Goal: Information Seeking & Learning: Learn about a topic

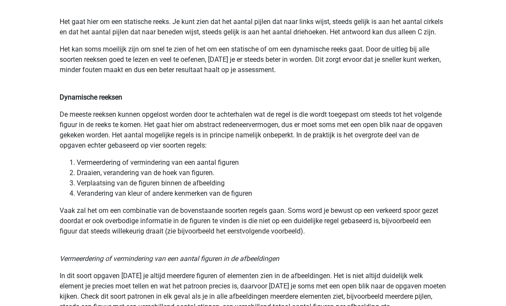
scroll to position [590, 0]
click at [204, 101] on p "Dynamische reeksen" at bounding box center [253, 98] width 387 height 10
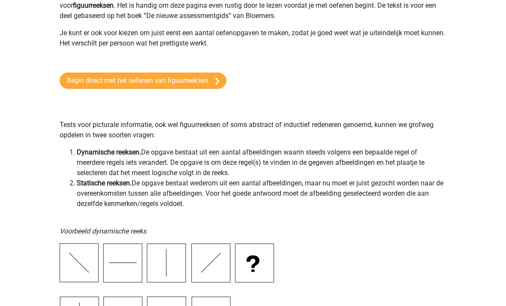
scroll to position [0, 0]
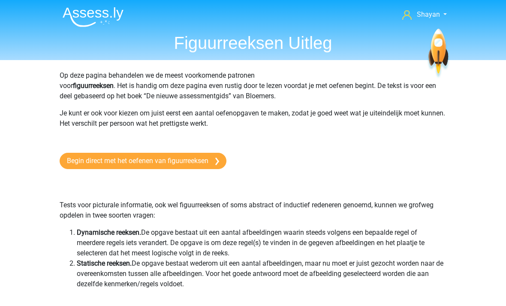
click at [211, 153] on link "Begin direct met het oefenen van figuurreeksen" at bounding box center [143, 161] width 167 height 16
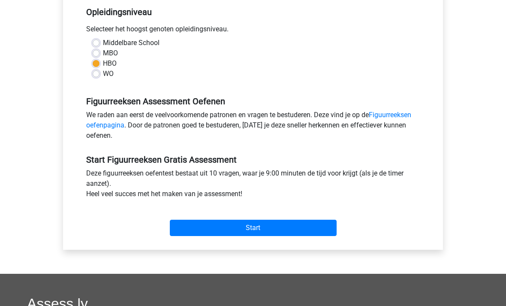
scroll to position [195, 0]
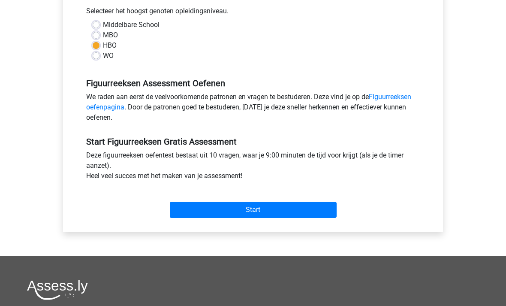
click at [306, 212] on input "Start" at bounding box center [253, 210] width 167 height 16
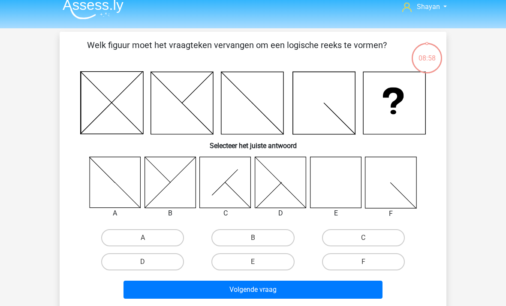
scroll to position [30, 0]
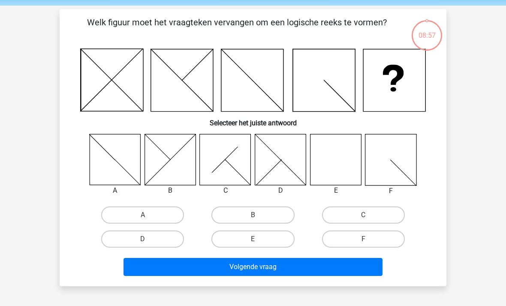
click at [276, 252] on div "Volgende vraag" at bounding box center [252, 265] width 359 height 28
click at [270, 240] on label "E" at bounding box center [252, 238] width 83 height 17
click at [258, 240] on input "E" at bounding box center [256, 242] width 6 height 6
radio input "true"
click at [285, 271] on button "Volgende vraag" at bounding box center [252, 267] width 259 height 18
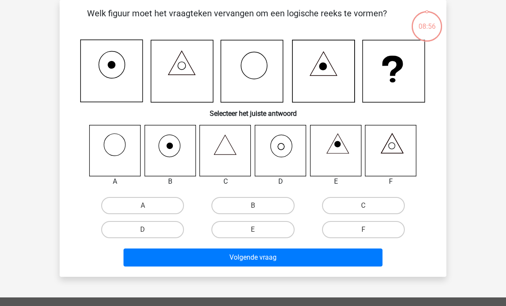
scroll to position [39, 0]
click at [168, 228] on label "D" at bounding box center [142, 229] width 83 height 17
click at [148, 229] on input "D" at bounding box center [146, 232] width 6 height 6
radio input "true"
click at [275, 260] on button "Volgende vraag" at bounding box center [252, 257] width 259 height 18
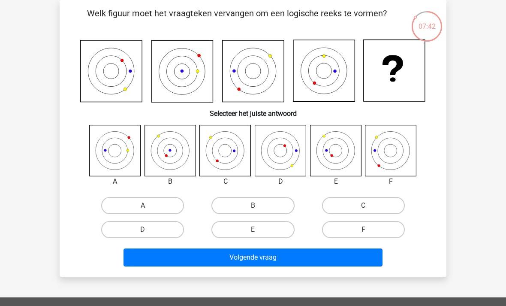
click at [376, 225] on label "F" at bounding box center [363, 229] width 83 height 17
click at [369, 229] on input "F" at bounding box center [366, 232] width 6 height 6
radio input "true"
click at [343, 252] on button "Volgende vraag" at bounding box center [252, 257] width 259 height 18
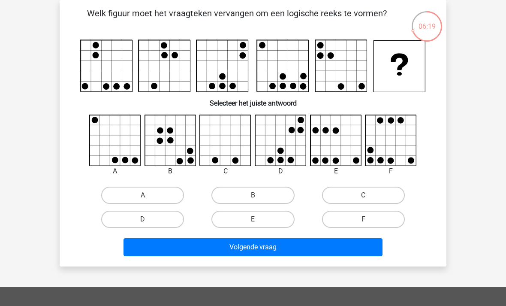
click at [170, 194] on label "A" at bounding box center [142, 194] width 83 height 17
click at [148, 195] on input "A" at bounding box center [146, 198] width 6 height 6
radio input "true"
click at [218, 253] on button "Volgende vraag" at bounding box center [252, 247] width 259 height 18
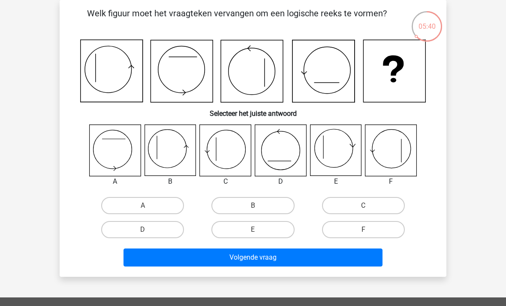
click at [243, 229] on label "E" at bounding box center [252, 229] width 83 height 17
click at [253, 229] on input "E" at bounding box center [256, 232] width 6 height 6
radio input "true"
click at [239, 261] on button "Volgende vraag" at bounding box center [252, 257] width 259 height 18
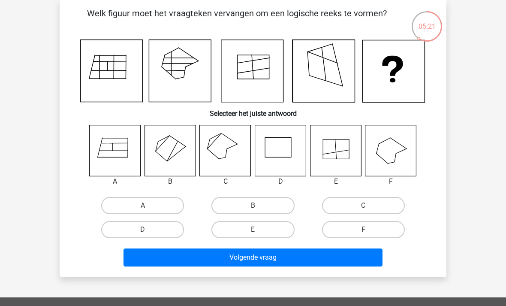
click at [385, 202] on label "C" at bounding box center [363, 205] width 83 height 17
click at [369, 205] on input "C" at bounding box center [366, 208] width 6 height 6
radio input "true"
click at [340, 259] on button "Volgende vraag" at bounding box center [252, 257] width 259 height 18
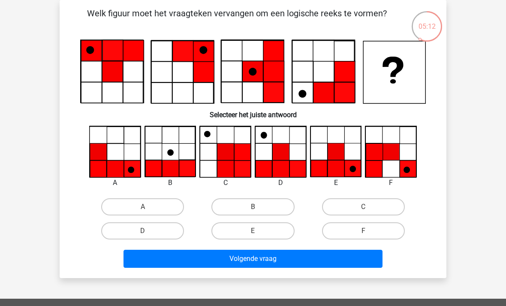
click at [258, 231] on label "E" at bounding box center [252, 230] width 83 height 17
click at [258, 231] on input "E" at bounding box center [256, 234] width 6 height 6
radio input "true"
click at [305, 261] on button "Volgende vraag" at bounding box center [252, 258] width 259 height 18
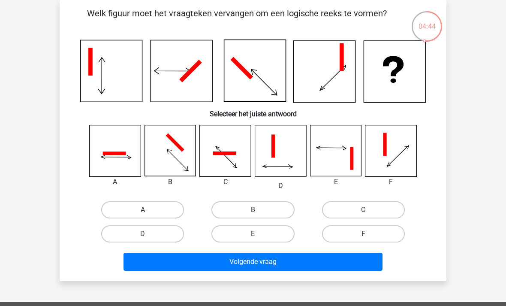
click at [285, 206] on label "B" at bounding box center [252, 209] width 83 height 17
click at [258, 210] on input "B" at bounding box center [256, 213] width 6 height 6
radio input "true"
click at [266, 231] on label "E" at bounding box center [252, 233] width 83 height 17
click at [258, 234] on input "E" at bounding box center [256, 237] width 6 height 6
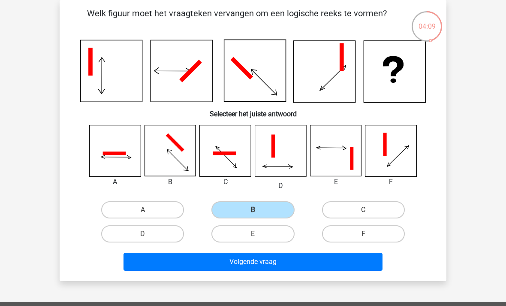
radio input "true"
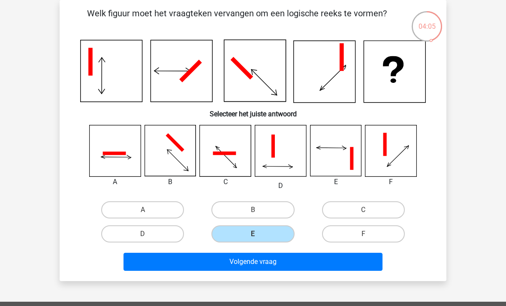
click at [270, 262] on button "Volgende vraag" at bounding box center [252, 261] width 259 height 18
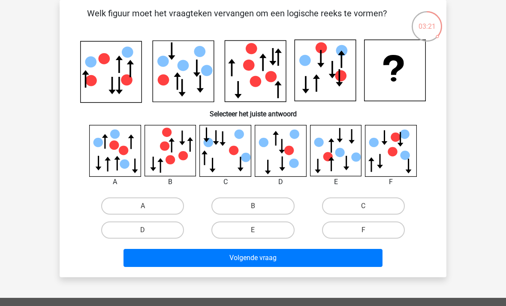
click at [135, 223] on label "D" at bounding box center [142, 229] width 83 height 17
click at [143, 230] on input "D" at bounding box center [146, 233] width 6 height 6
radio input "true"
click at [159, 257] on button "Volgende vraag" at bounding box center [252, 258] width 259 height 18
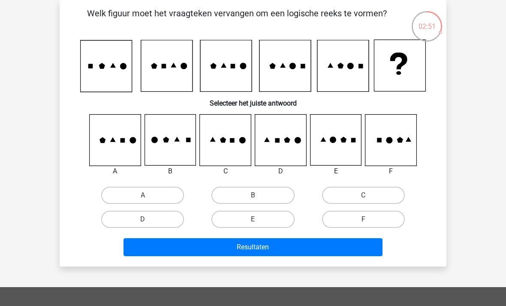
click at [381, 220] on label "F" at bounding box center [363, 218] width 83 height 17
click at [369, 220] on input "F" at bounding box center [366, 222] width 6 height 6
radio input "true"
click at [334, 249] on button "Resultaten" at bounding box center [252, 247] width 259 height 18
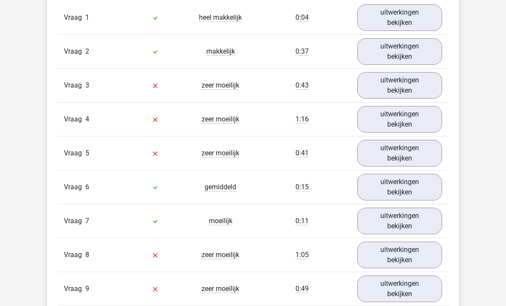
scroll to position [579, 0]
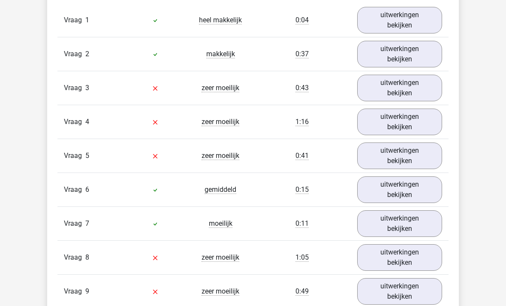
click at [415, 88] on link "uitwerkingen bekijken" at bounding box center [399, 88] width 85 height 27
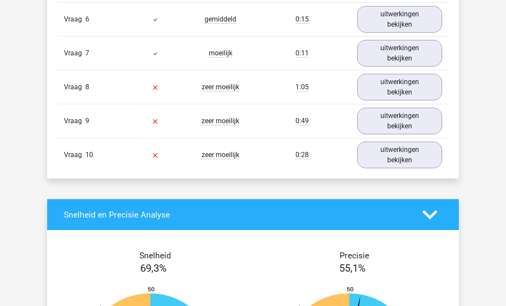
scroll to position [1297, 0]
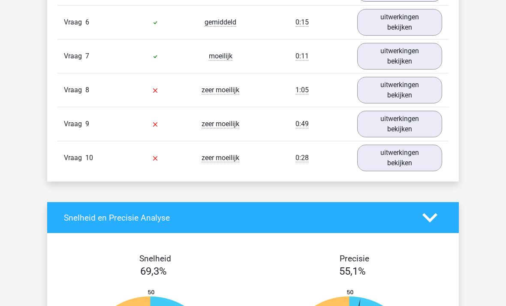
click at [438, 159] on link "uitwerkingen bekijken" at bounding box center [399, 157] width 85 height 27
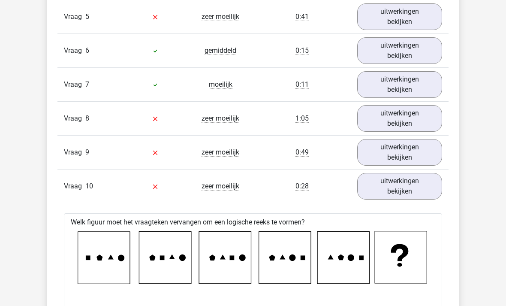
click at [424, 155] on link "uitwerkingen bekijken" at bounding box center [399, 152] width 85 height 27
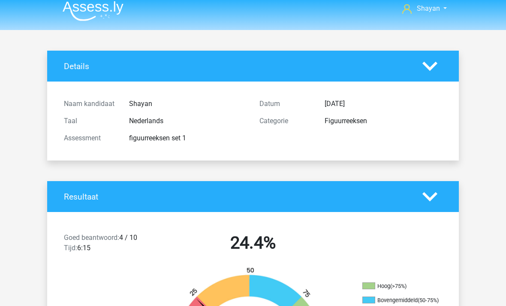
scroll to position [0, 0]
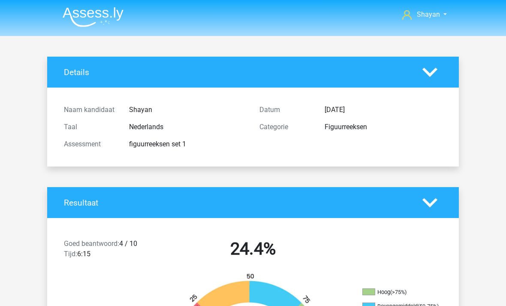
click at [106, 4] on li at bounding box center [90, 15] width 68 height 24
click at [116, 21] on img at bounding box center [93, 17] width 61 height 20
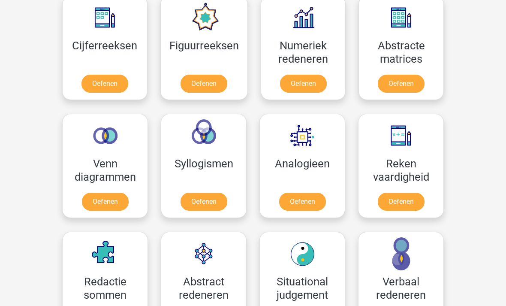
scroll to position [407, 0]
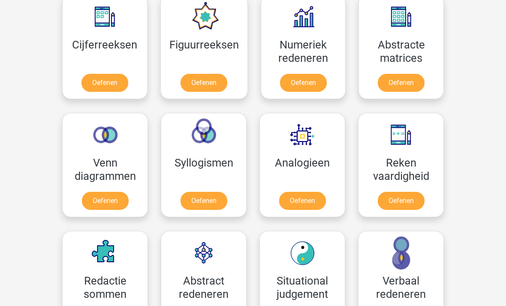
click at [214, 84] on link "Oefenen" at bounding box center [203, 83] width 47 height 18
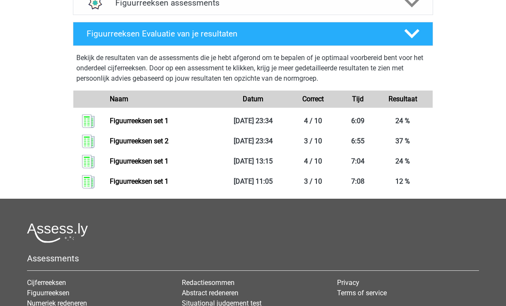
scroll to position [427, 0]
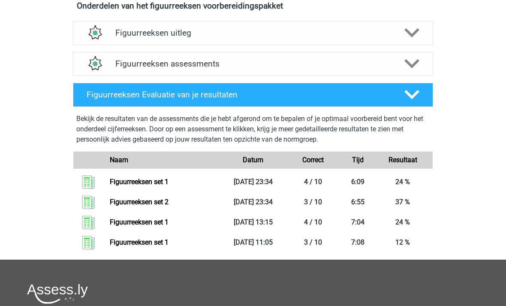
click at [395, 58] on div "Figuurreeksen assessments" at bounding box center [253, 64] width 360 height 24
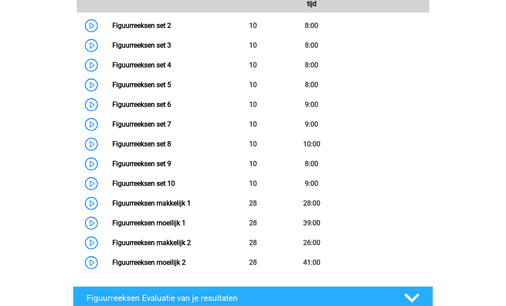
scroll to position [460, 0]
click at [112, 204] on link "Figuurreeksen makkelijk 1" at bounding box center [151, 203] width 78 height 8
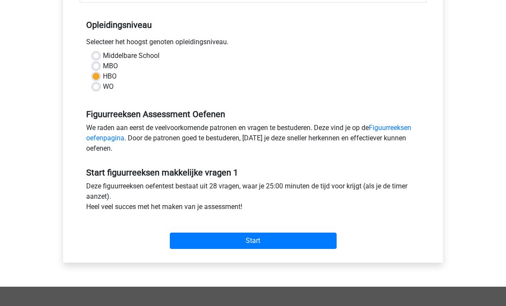
scroll to position [225, 0]
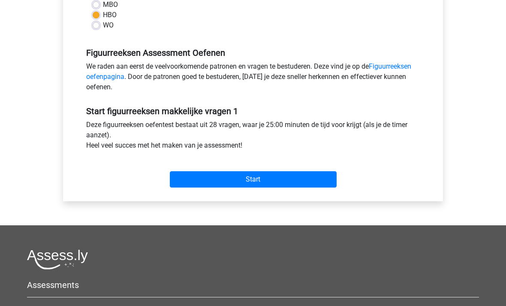
click at [177, 186] on input "Start" at bounding box center [253, 179] width 167 height 16
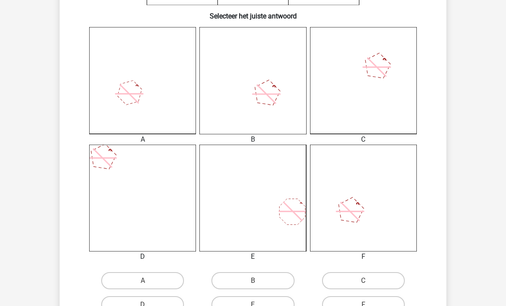
scroll to position [219, 0]
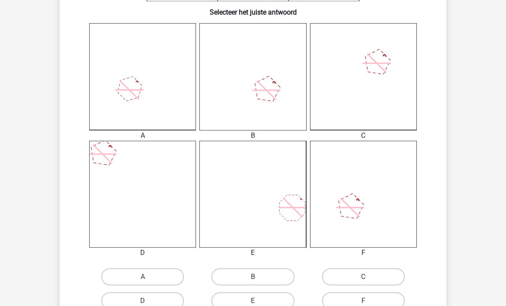
click at [112, 264] on div "A" at bounding box center [142, 276] width 110 height 24
click at [114, 270] on label "A" at bounding box center [142, 276] width 83 height 17
click at [143, 276] on input "A" at bounding box center [146, 279] width 6 height 6
radio input "true"
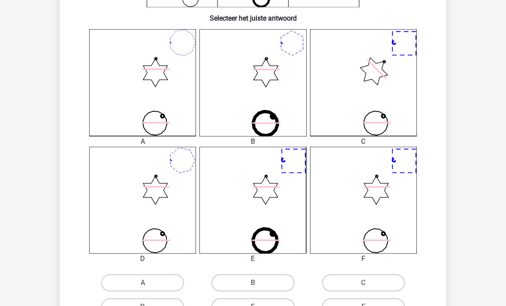
scroll to position [213, 0]
click at [385, 303] on label "F" at bounding box center [363, 305] width 83 height 17
click at [369, 305] on input "F" at bounding box center [366, 309] width 6 height 6
radio input "true"
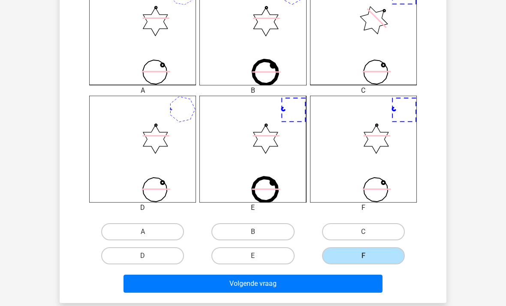
click at [162, 280] on button "Volgende vraag" at bounding box center [252, 283] width 259 height 18
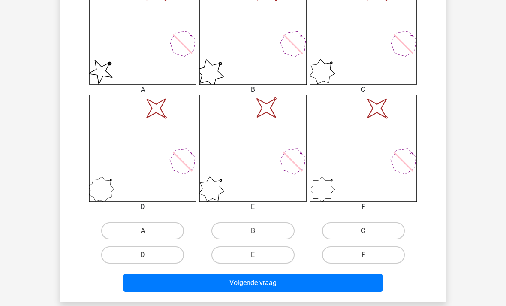
scroll to position [268, 0]
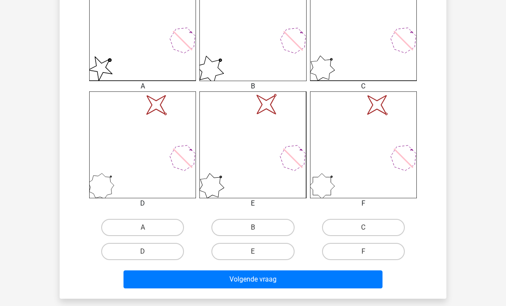
click at [116, 219] on label "A" at bounding box center [142, 227] width 83 height 17
click at [143, 227] on input "A" at bounding box center [146, 230] width 6 height 6
radio input "true"
click at [145, 279] on button "Volgende vraag" at bounding box center [252, 279] width 259 height 18
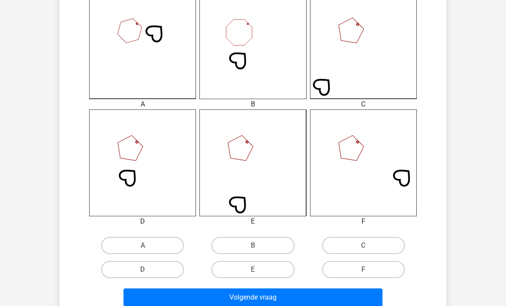
scroll to position [252, 0]
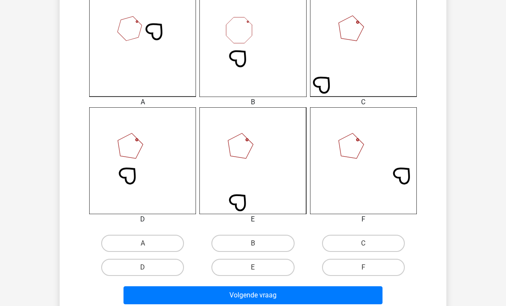
click at [391, 243] on label "C" at bounding box center [363, 242] width 83 height 17
click at [369, 243] on input "C" at bounding box center [366, 246] width 6 height 6
radio input "true"
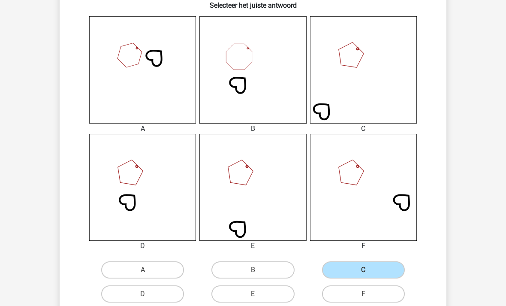
scroll to position [225, 0]
click at [280, 294] on label "E" at bounding box center [252, 293] width 83 height 17
click at [258, 294] on input "E" at bounding box center [256, 297] width 6 height 6
radio input "true"
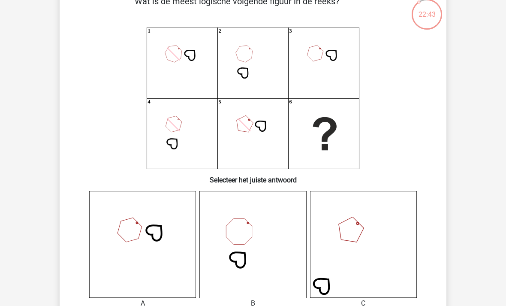
scroll to position [49, 0]
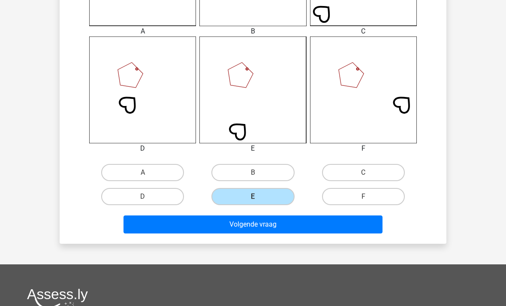
click at [167, 229] on button "Volgende vraag" at bounding box center [252, 224] width 259 height 18
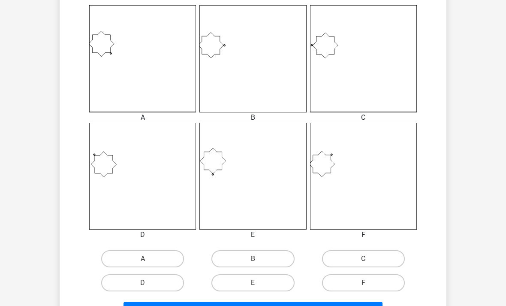
scroll to position [238, 0]
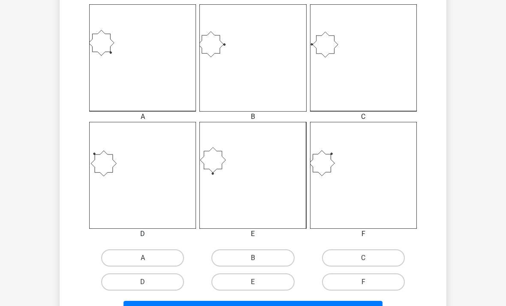
click at [269, 259] on label "B" at bounding box center [252, 257] width 83 height 17
click at [258, 259] on input "B" at bounding box center [256, 261] width 6 height 6
radio input "true"
click at [273, 305] on button "Volgende vraag" at bounding box center [252, 309] width 259 height 18
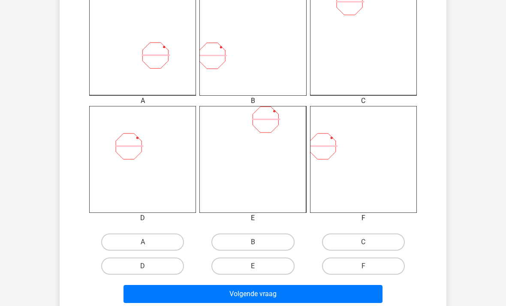
scroll to position [254, 0]
click at [111, 261] on label "D" at bounding box center [142, 265] width 83 height 17
click at [143, 266] on input "D" at bounding box center [146, 269] width 6 height 6
radio input "true"
click at [143, 295] on button "Volgende vraag" at bounding box center [252, 294] width 259 height 18
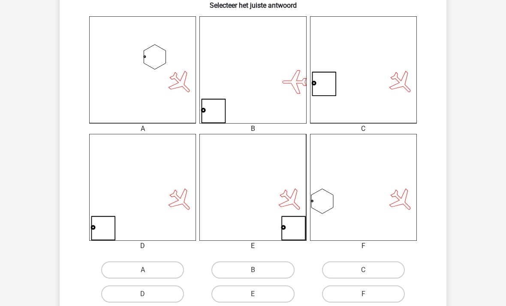
scroll to position [225, 0]
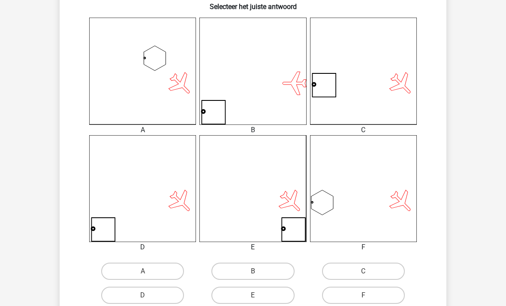
click at [123, 297] on label "D" at bounding box center [142, 294] width 83 height 17
click at [143, 297] on input "D" at bounding box center [146, 298] width 6 height 6
radio input "true"
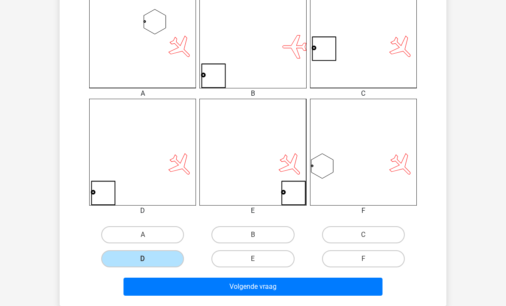
click at [148, 289] on button "Volgende vraag" at bounding box center [252, 286] width 259 height 18
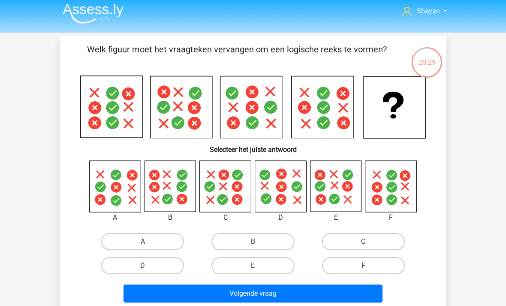
scroll to position [0, 0]
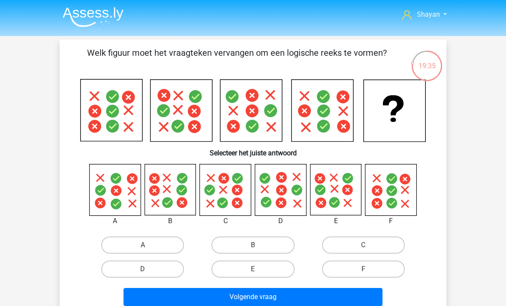
click at [122, 243] on label "A" at bounding box center [142, 244] width 83 height 17
click at [143, 245] on input "A" at bounding box center [146, 248] width 6 height 6
radio input "true"
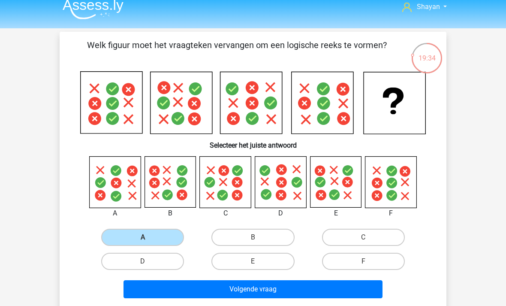
click at [304, 296] on button "Volgende vraag" at bounding box center [252, 289] width 259 height 18
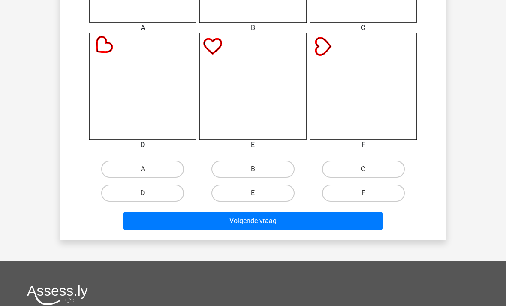
scroll to position [340, 0]
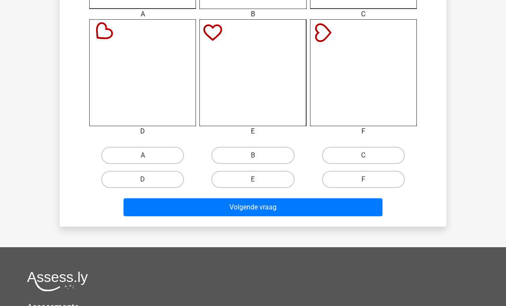
click at [235, 148] on label "B" at bounding box center [252, 155] width 83 height 17
click at [253, 155] on input "B" at bounding box center [256, 158] width 6 height 6
radio input "true"
click at [197, 213] on button "Volgende vraag" at bounding box center [252, 207] width 259 height 18
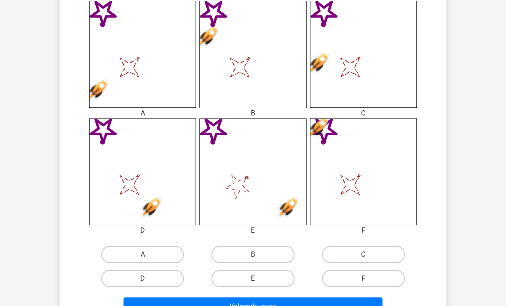
scroll to position [241, 0]
click at [376, 285] on label "F" at bounding box center [363, 278] width 83 height 17
click at [369, 284] on input "F" at bounding box center [366, 281] width 6 height 6
radio input "true"
click at [347, 305] on button "Volgende vraag" at bounding box center [252, 306] width 259 height 18
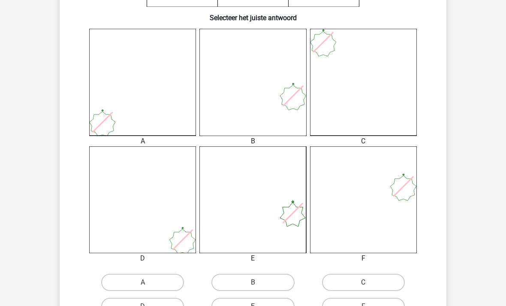
scroll to position [214, 0]
click at [334, 305] on label "F" at bounding box center [363, 305] width 83 height 17
click at [363, 305] on input "F" at bounding box center [366, 309] width 6 height 6
radio input "true"
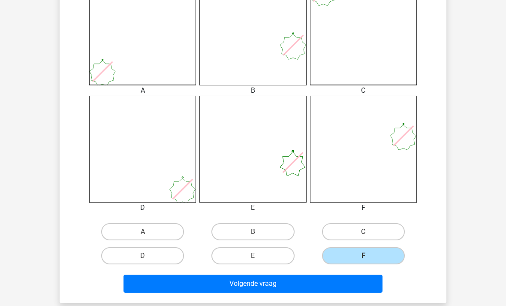
scroll to position [282, 0]
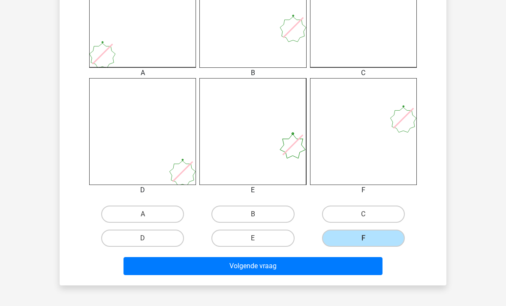
click at [149, 266] on button "Volgende vraag" at bounding box center [252, 266] width 259 height 18
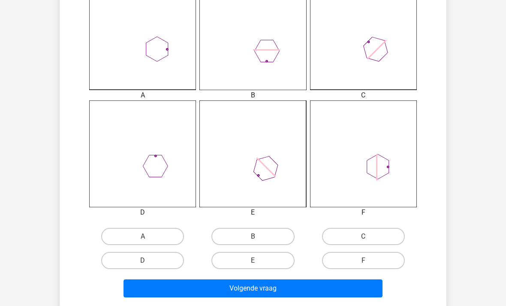
scroll to position [261, 0]
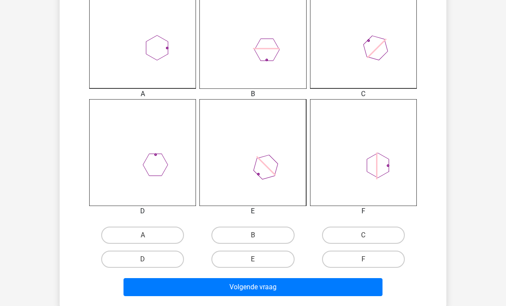
click at [171, 237] on label "A" at bounding box center [142, 234] width 83 height 17
click at [148, 237] on input "A" at bounding box center [146, 238] width 6 height 6
radio input "true"
click at [211, 290] on button "Volgende vraag" at bounding box center [252, 287] width 259 height 18
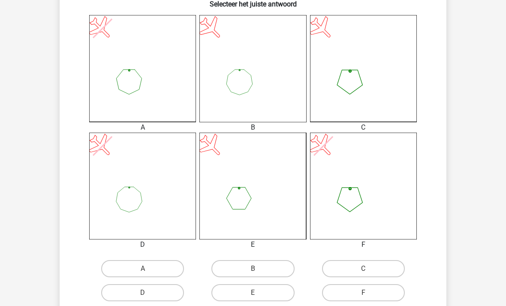
scroll to position [227, 0]
click at [378, 261] on label "C" at bounding box center [363, 268] width 83 height 17
click at [369, 268] on input "C" at bounding box center [366, 271] width 6 height 6
radio input "true"
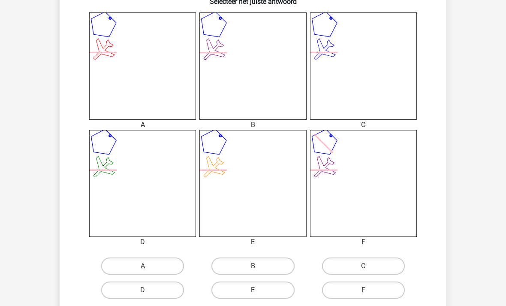
scroll to position [230, 0]
click at [282, 267] on label "B" at bounding box center [252, 265] width 83 height 17
click at [258, 267] on input "B" at bounding box center [256, 268] width 6 height 6
radio input "true"
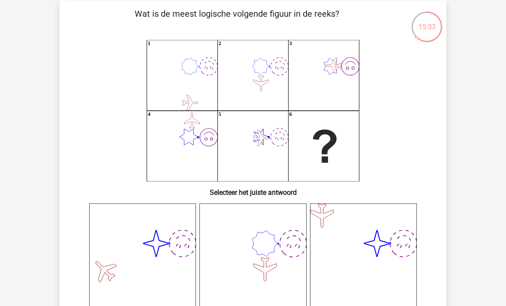
scroll to position [38, 0]
click at [283, 258] on icon "image/svg+xml" at bounding box center [252, 257] width 107 height 107
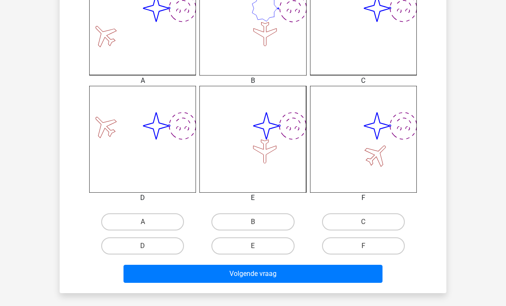
scroll to position [273, 0]
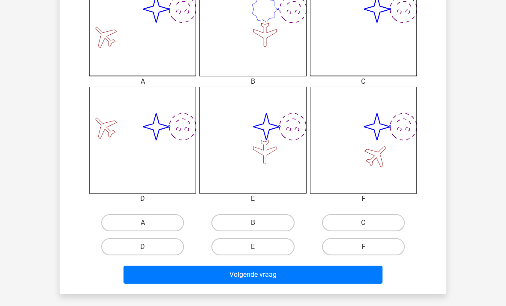
click at [285, 249] on label "E" at bounding box center [252, 246] width 83 height 17
click at [258, 249] on input "E" at bounding box center [256, 249] width 6 height 6
radio input "true"
click at [289, 272] on button "Volgende vraag" at bounding box center [252, 274] width 259 height 18
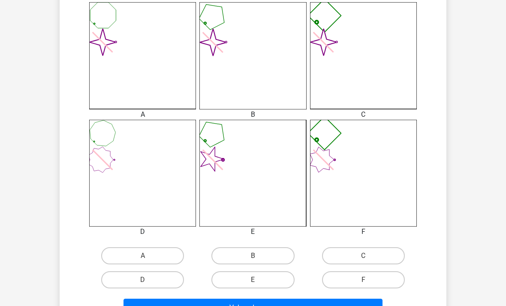
scroll to position [245, 0]
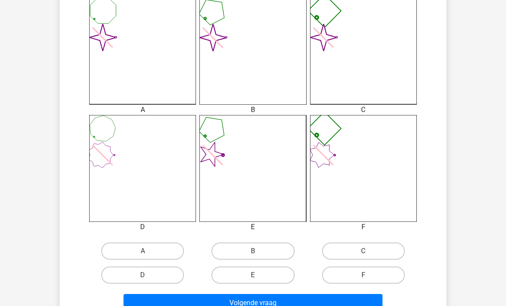
click at [391, 243] on label "C" at bounding box center [363, 250] width 83 height 17
click at [369, 251] on input "C" at bounding box center [366, 254] width 6 height 6
radio input "true"
click at [346, 298] on button "Volgende vraag" at bounding box center [252, 303] width 259 height 18
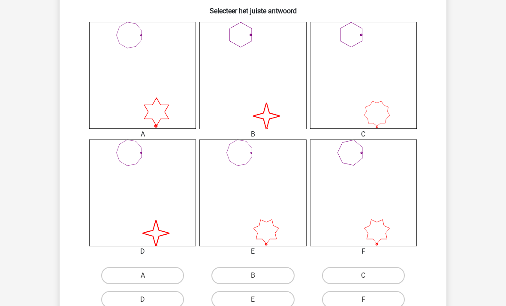
scroll to position [221, 0]
click at [168, 300] on label "D" at bounding box center [142, 298] width 83 height 17
click at [148, 300] on input "D" at bounding box center [146, 302] width 6 height 6
radio input "true"
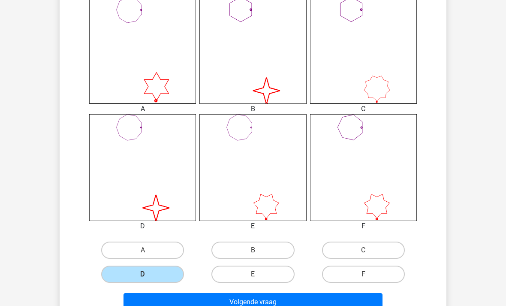
scroll to position [269, 0]
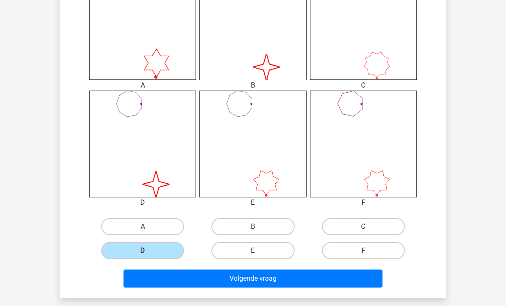
click at [286, 284] on button "Volgende vraag" at bounding box center [252, 278] width 259 height 18
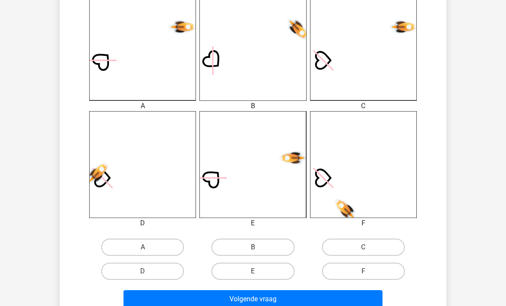
scroll to position [249, 0]
click at [381, 242] on label "C" at bounding box center [363, 246] width 83 height 17
click at [369, 247] on input "C" at bounding box center [366, 250] width 6 height 6
radio input "true"
click at [347, 295] on button "Volgende vraag" at bounding box center [252, 299] width 259 height 18
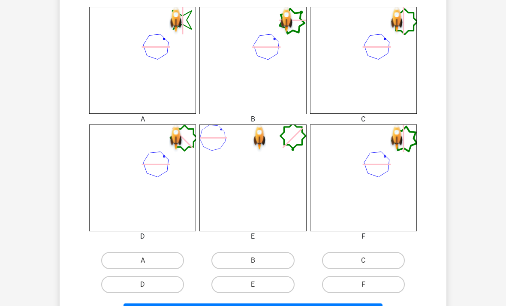
scroll to position [235, 0]
click at [169, 261] on label "A" at bounding box center [142, 260] width 83 height 17
click at [148, 261] on input "A" at bounding box center [146, 263] width 6 height 6
radio input "true"
click at [219, 305] on button "Volgende vraag" at bounding box center [252, 312] width 259 height 18
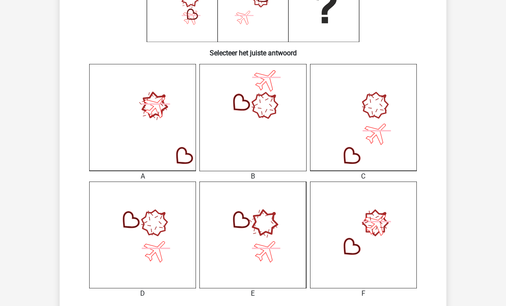
scroll to position [222, 0]
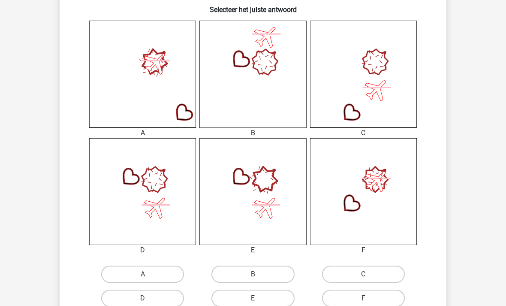
click at [364, 275] on input "C" at bounding box center [366, 277] width 6 height 6
radio input "true"
click at [174, 296] on label "D" at bounding box center [142, 297] width 83 height 17
click at [148, 298] on input "D" at bounding box center [146, 301] width 6 height 6
radio input "true"
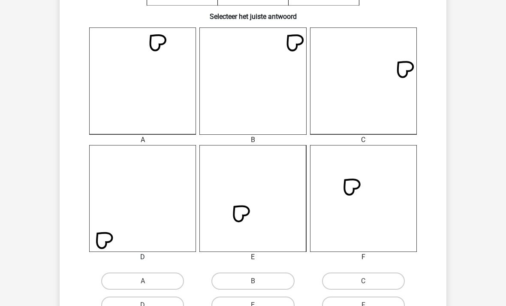
scroll to position [265, 0]
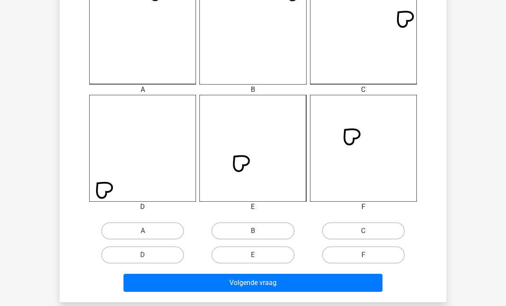
click at [277, 256] on label "E" at bounding box center [252, 254] width 83 height 17
click at [258, 256] on input "E" at bounding box center [256, 258] width 6 height 6
radio input "true"
click at [294, 286] on button "Volgende vraag" at bounding box center [252, 282] width 259 height 18
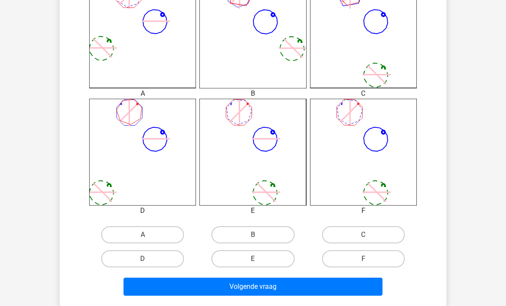
scroll to position [268, 0]
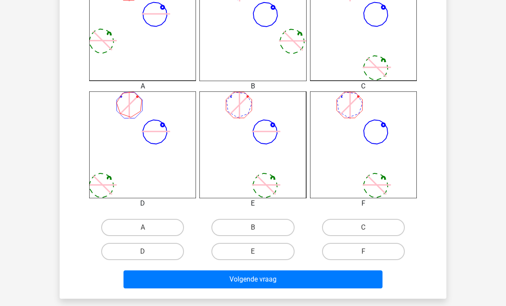
click at [395, 246] on label "F" at bounding box center [363, 251] width 83 height 17
click at [369, 251] on input "F" at bounding box center [366, 254] width 6 height 6
radio input "true"
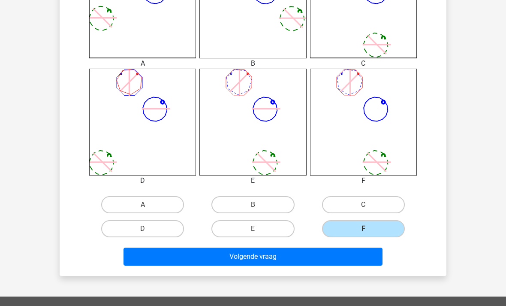
scroll to position [291, 0]
click at [354, 258] on button "Volgende vraag" at bounding box center [252, 256] width 259 height 18
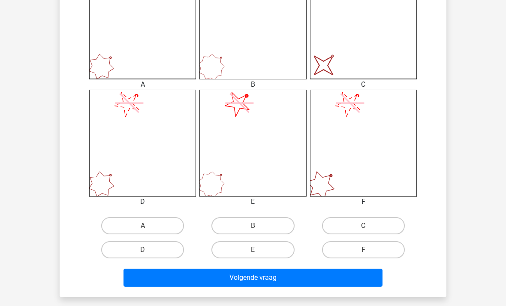
scroll to position [275, 0]
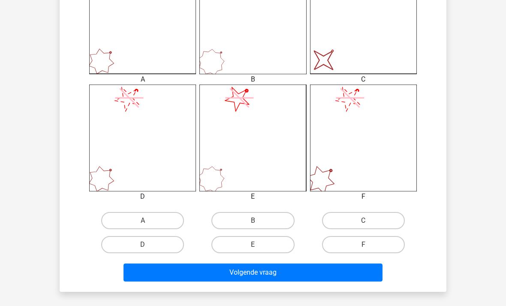
click at [387, 222] on label "C" at bounding box center [363, 220] width 83 height 17
click at [369, 222] on input "C" at bounding box center [366, 223] width 6 height 6
radio input "true"
click at [353, 280] on button "Volgende vraag" at bounding box center [252, 272] width 259 height 18
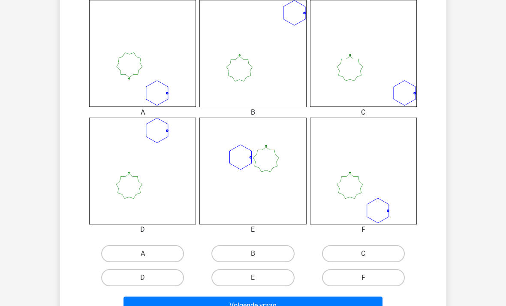
scroll to position [242, 0]
click at [331, 273] on label "F" at bounding box center [363, 277] width 83 height 17
click at [363, 277] on input "F" at bounding box center [366, 280] width 6 height 6
radio input "true"
click at [141, 305] on button "Volgende vraag" at bounding box center [252, 305] width 259 height 18
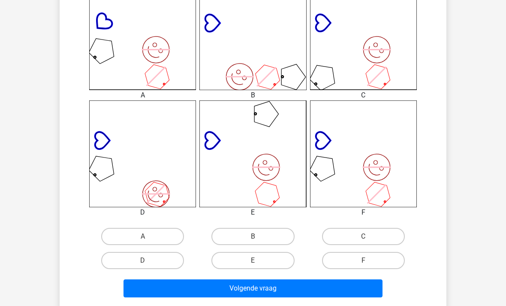
scroll to position [260, 0]
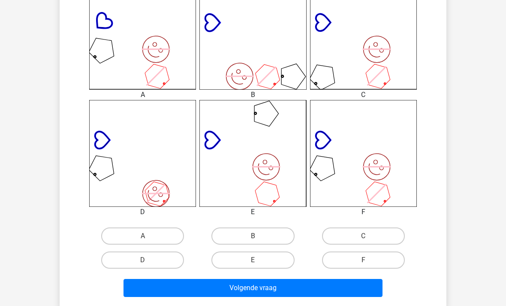
click at [392, 264] on label "F" at bounding box center [363, 259] width 83 height 17
click at [369, 264] on input "F" at bounding box center [366, 263] width 6 height 6
radio input "true"
click at [369, 293] on button "Volgende vraag" at bounding box center [252, 288] width 259 height 18
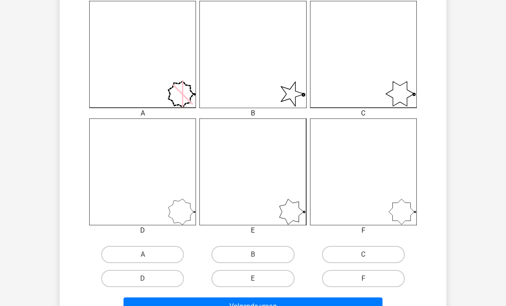
scroll to position [249, 0]
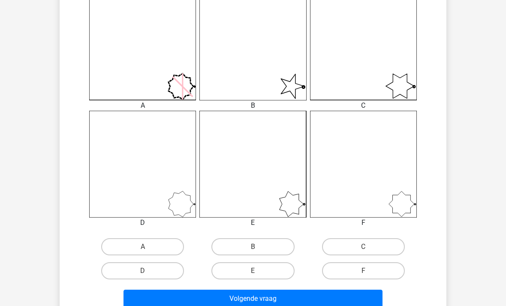
click at [278, 246] on label "B" at bounding box center [252, 246] width 83 height 17
click at [258, 246] on input "B" at bounding box center [256, 249] width 6 height 6
radio input "true"
click at [309, 300] on button "Volgende vraag" at bounding box center [252, 298] width 259 height 18
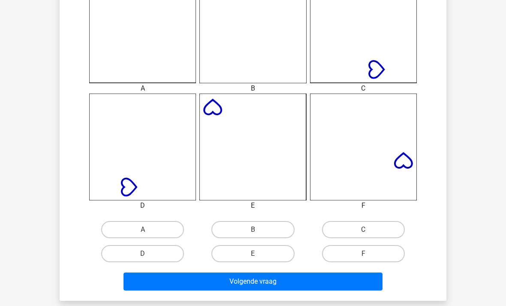
scroll to position [267, 0]
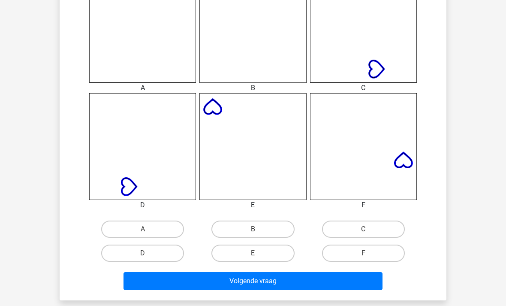
click at [282, 233] on label "B" at bounding box center [252, 228] width 83 height 17
click at [258, 233] on input "B" at bounding box center [256, 232] width 6 height 6
radio input "true"
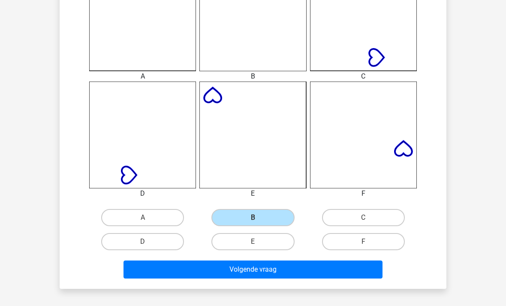
scroll to position [278, 0]
click at [273, 245] on label "E" at bounding box center [252, 241] width 83 height 17
click at [258, 245] on input "E" at bounding box center [256, 244] width 6 height 6
radio input "true"
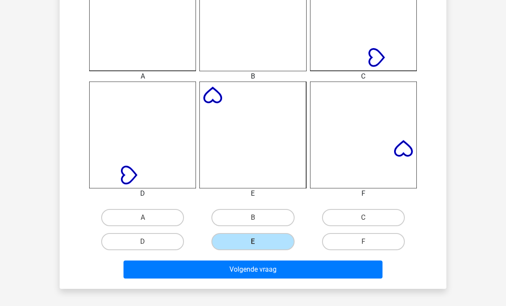
click at [286, 273] on button "Volgende vraag" at bounding box center [252, 269] width 259 height 18
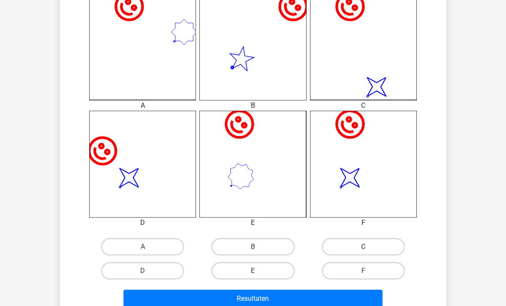
scroll to position [247, 0]
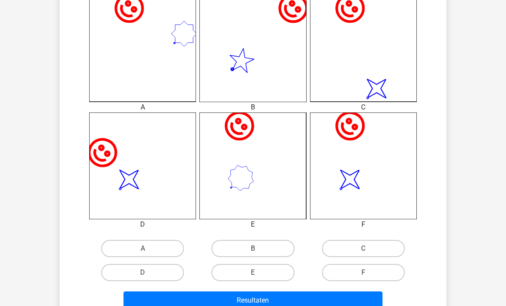
click at [381, 278] on label "F" at bounding box center [363, 272] width 83 height 17
click at [369, 278] on input "F" at bounding box center [366, 275] width 6 height 6
radio input "true"
click at [361, 303] on button "Resultaten" at bounding box center [252, 300] width 259 height 18
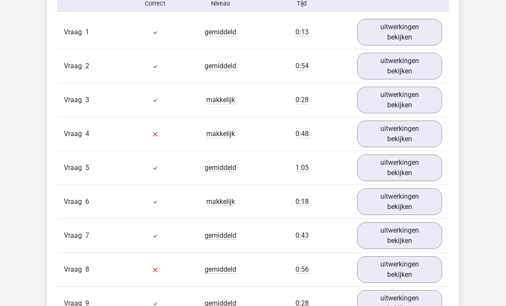
scroll to position [566, 0]
click at [407, 139] on link "uitwerkingen bekijken" at bounding box center [399, 134] width 85 height 27
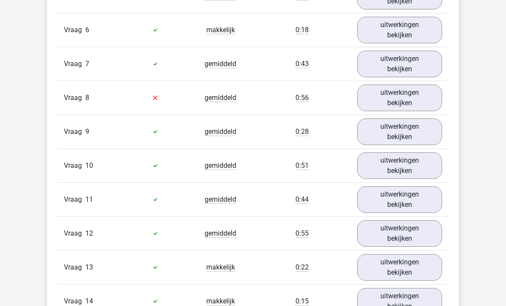
scroll to position [1380, 0]
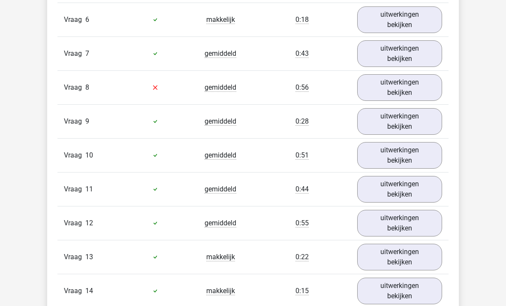
click at [424, 90] on link "uitwerkingen bekijken" at bounding box center [399, 88] width 85 height 27
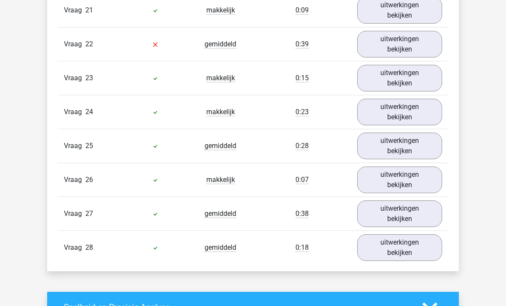
scroll to position [2421, 0]
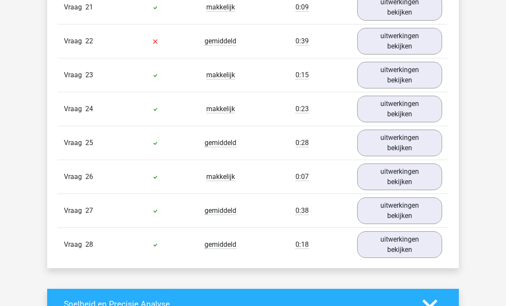
click at [413, 45] on link "uitwerkingen bekijken" at bounding box center [399, 41] width 85 height 27
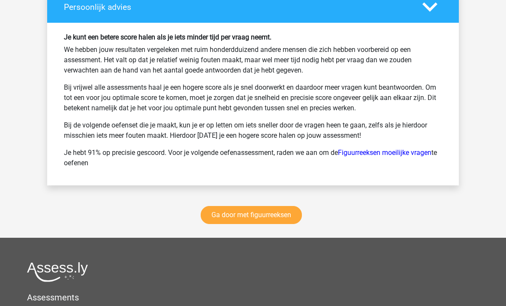
scroll to position [3738, 0]
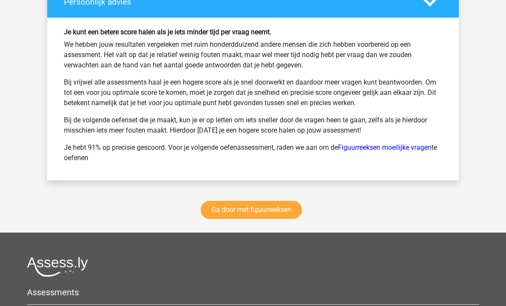
click at [290, 211] on link "Ga door met figuurreeksen" at bounding box center [251, 210] width 101 height 18
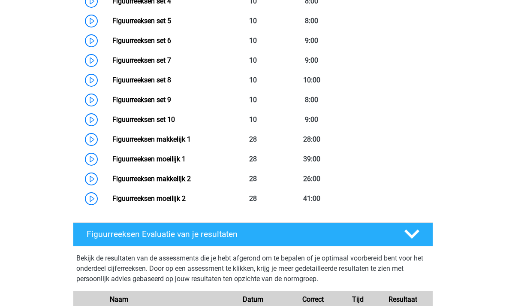
scroll to position [523, 0]
click at [112, 179] on link "Figuurreeksen makkelijk 2" at bounding box center [151, 178] width 78 height 8
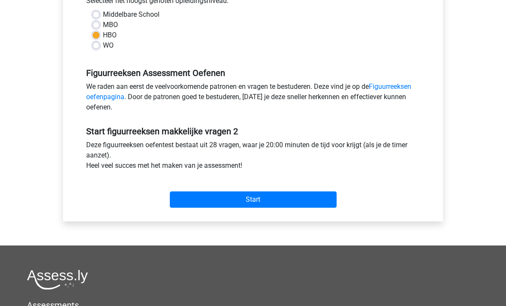
scroll to position [205, 0]
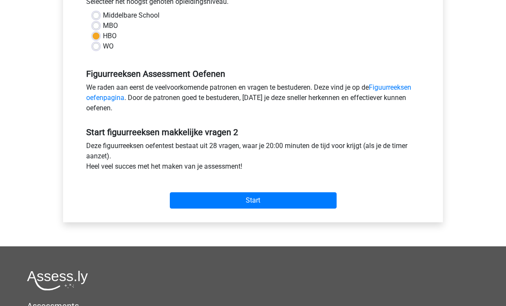
click at [192, 200] on input "Start" at bounding box center [253, 200] width 167 height 16
click at [290, 208] on input "Start" at bounding box center [253, 200] width 167 height 16
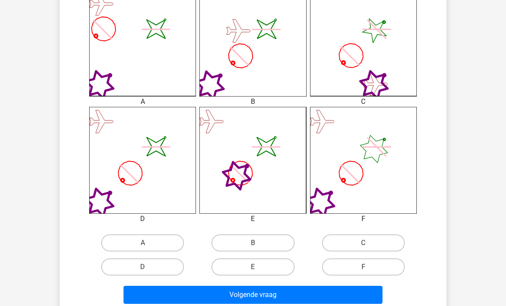
scroll to position [262, 0]
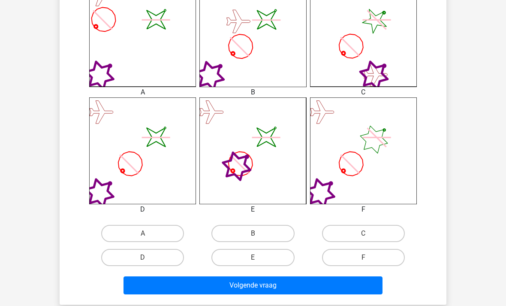
click at [113, 262] on label "D" at bounding box center [142, 257] width 83 height 17
click at [143, 262] on input "D" at bounding box center [146, 260] width 6 height 6
radio input "true"
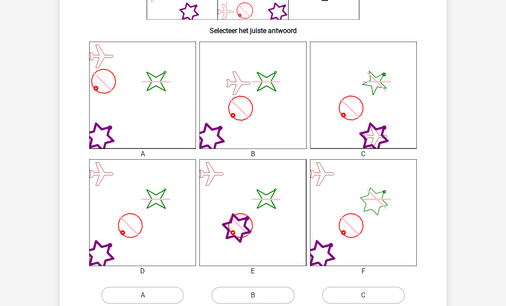
scroll to position [199, 0]
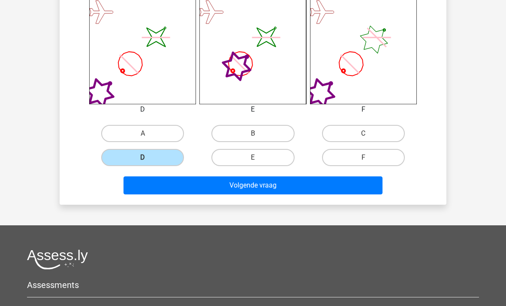
click at [145, 187] on button "Volgende vraag" at bounding box center [252, 186] width 259 height 18
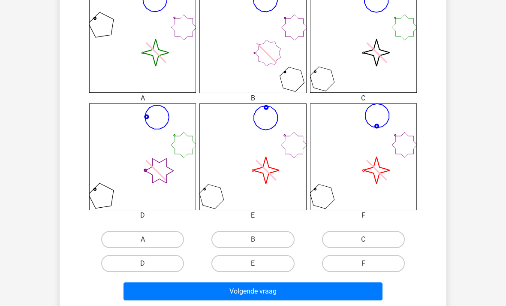
scroll to position [257, 0]
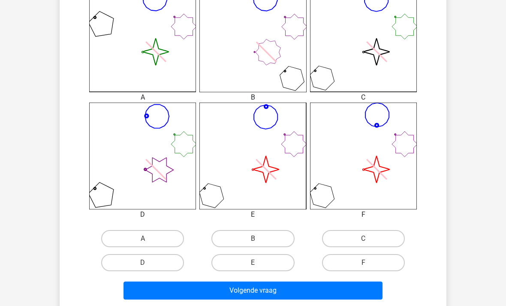
click at [223, 265] on label "E" at bounding box center [252, 262] width 83 height 17
click at [253, 265] on input "E" at bounding box center [256, 265] width 6 height 6
radio input "true"
click at [148, 298] on button "Volgende vraag" at bounding box center [252, 290] width 259 height 18
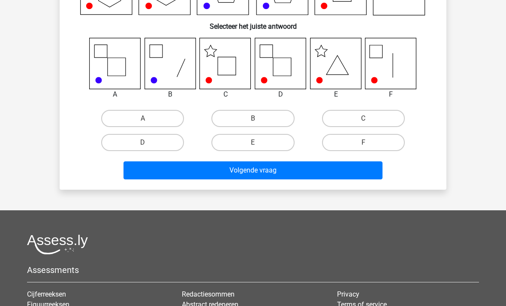
scroll to position [39, 0]
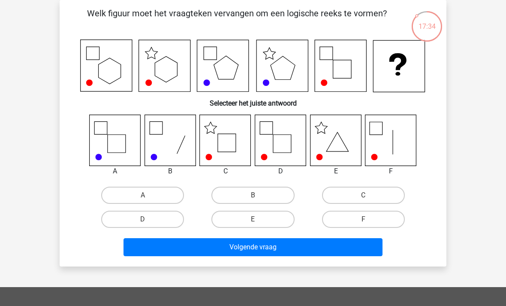
click at [392, 192] on label "C" at bounding box center [363, 194] width 83 height 17
click at [369, 195] on input "C" at bounding box center [366, 198] width 6 height 6
radio input "true"
click at [271, 252] on button "Volgende vraag" at bounding box center [252, 247] width 259 height 18
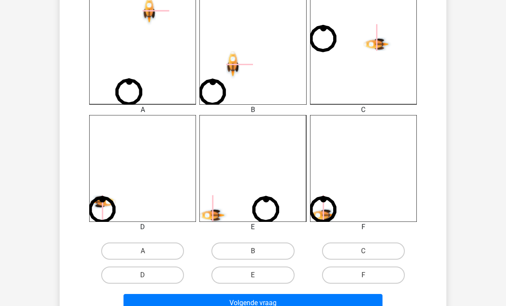
scroll to position [249, 0]
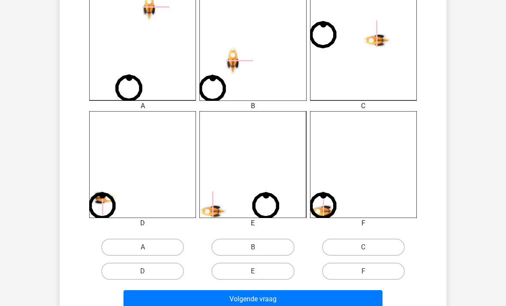
click at [385, 274] on label "F" at bounding box center [363, 270] width 83 height 17
click at [369, 274] on input "F" at bounding box center [366, 274] width 6 height 6
radio input "true"
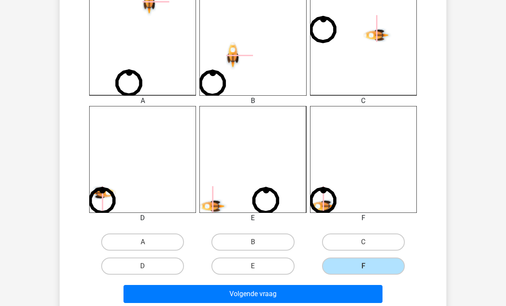
click at [352, 293] on button "Volgende vraag" at bounding box center [252, 294] width 259 height 18
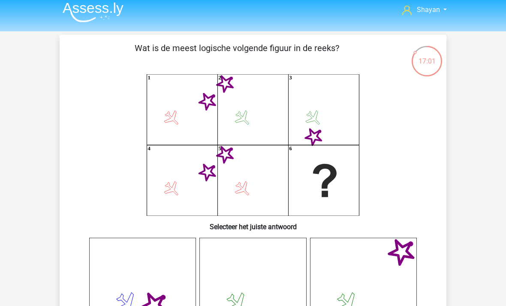
scroll to position [0, 0]
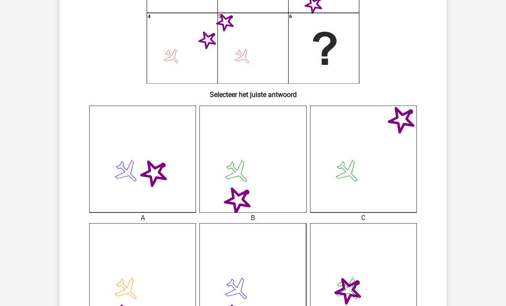
scroll to position [138, 0]
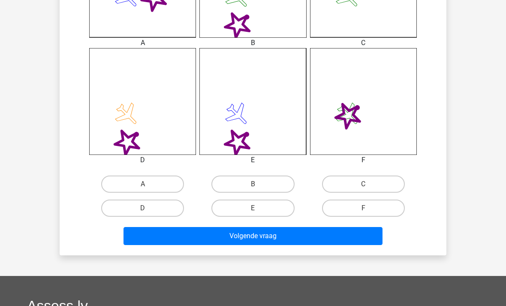
click at [273, 184] on label "B" at bounding box center [252, 184] width 83 height 17
click at [258, 184] on input "B" at bounding box center [256, 187] width 6 height 6
radio input "true"
click at [273, 240] on button "Volgende vraag" at bounding box center [252, 236] width 259 height 18
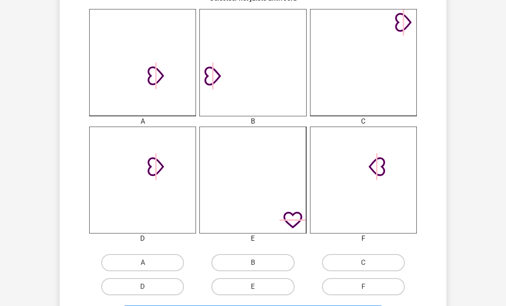
scroll to position [238, 0]
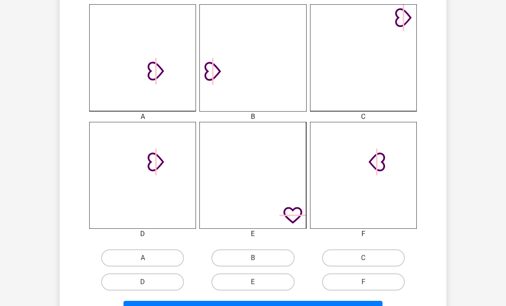
click at [119, 284] on label "D" at bounding box center [142, 281] width 83 height 17
click at [143, 284] on input "D" at bounding box center [146, 285] width 6 height 6
radio input "true"
click at [147, 305] on button "Volgende vraag" at bounding box center [252, 309] width 259 height 18
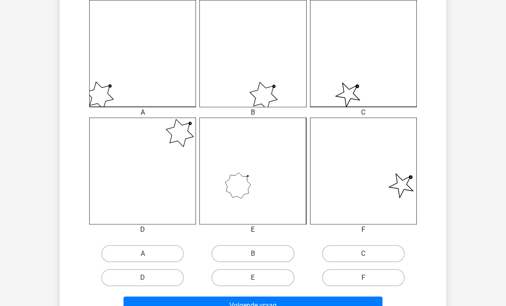
scroll to position [246, 0]
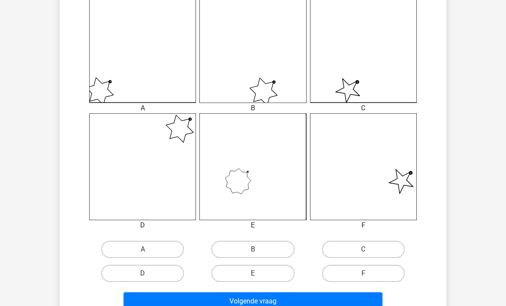
click at [279, 251] on label "B" at bounding box center [252, 248] width 83 height 17
click at [258, 251] on input "B" at bounding box center [256, 252] width 6 height 6
radio input "true"
click at [124, 305] on button "Volgende vraag" at bounding box center [252, 301] width 259 height 18
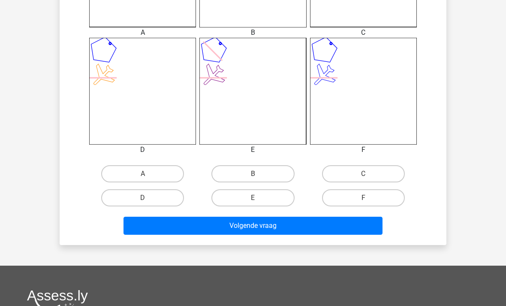
scroll to position [322, 0]
click at [384, 174] on label "C" at bounding box center [363, 173] width 83 height 17
click at [369, 174] on input "C" at bounding box center [366, 177] width 6 height 6
radio input "true"
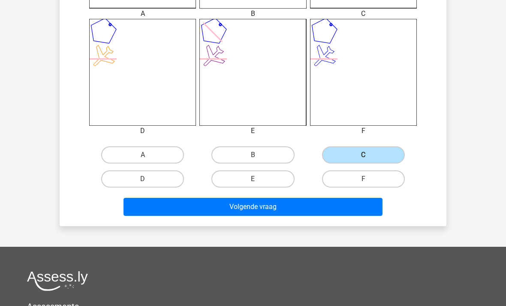
click at [144, 210] on button "Volgende vraag" at bounding box center [252, 207] width 259 height 18
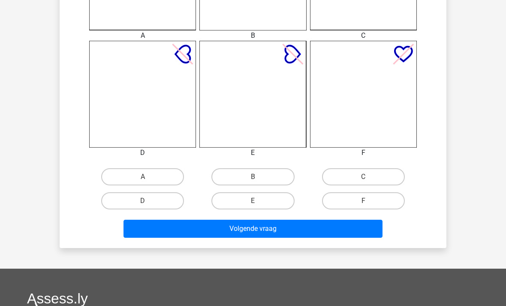
scroll to position [324, 0]
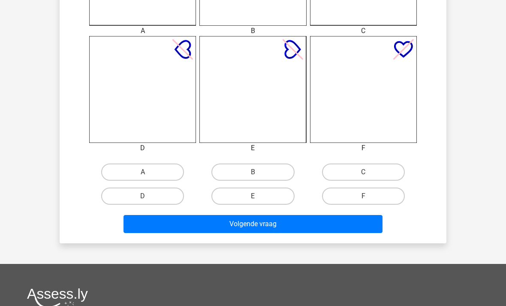
click at [384, 203] on label "F" at bounding box center [363, 195] width 83 height 17
click at [369, 201] on input "F" at bounding box center [366, 199] width 6 height 6
radio input "true"
click at [155, 232] on button "Volgende vraag" at bounding box center [252, 224] width 259 height 18
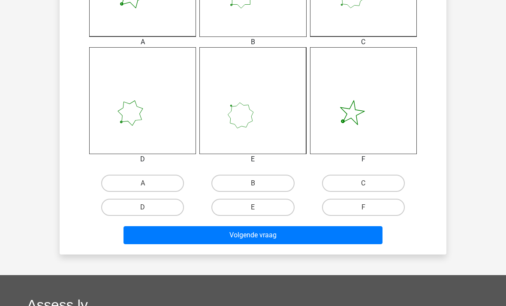
scroll to position [336, 0]
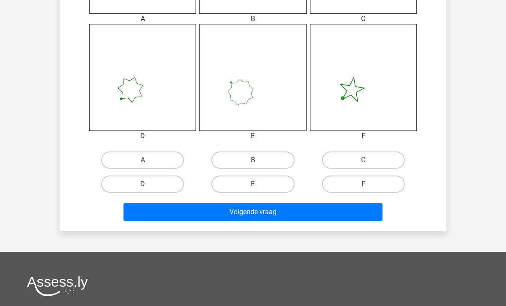
click at [385, 160] on label "C" at bounding box center [363, 159] width 83 height 17
click at [369, 160] on input "C" at bounding box center [366, 163] width 6 height 6
radio input "true"
click at [342, 215] on button "Volgende vraag" at bounding box center [252, 212] width 259 height 18
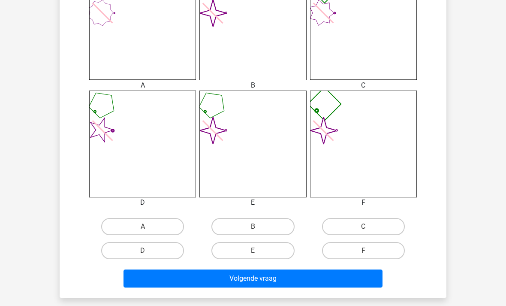
scroll to position [270, 0]
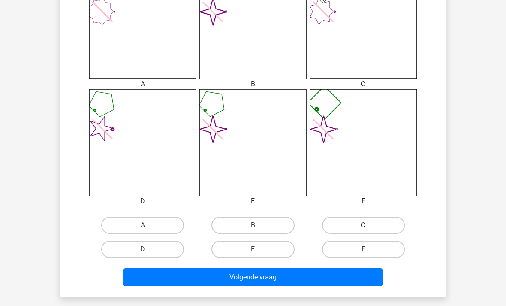
click at [380, 226] on label "C" at bounding box center [363, 224] width 83 height 17
click at [369, 226] on input "C" at bounding box center [366, 228] width 6 height 6
radio input "true"
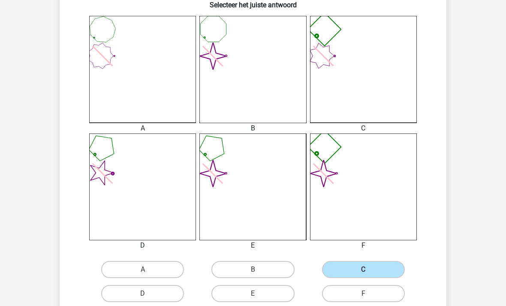
scroll to position [234, 0]
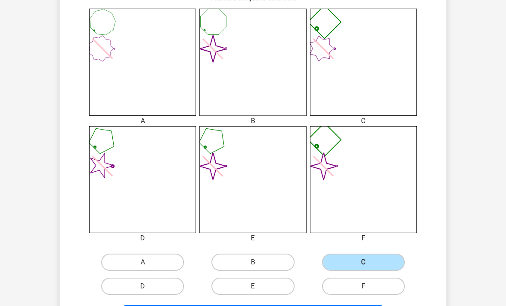
click at [385, 270] on label "C" at bounding box center [363, 261] width 83 height 17
click at [369, 267] on input "C" at bounding box center [366, 265] width 6 height 6
click at [387, 282] on label "F" at bounding box center [363, 285] width 83 height 17
click at [369, 286] on input "F" at bounding box center [366, 289] width 6 height 6
radio input "true"
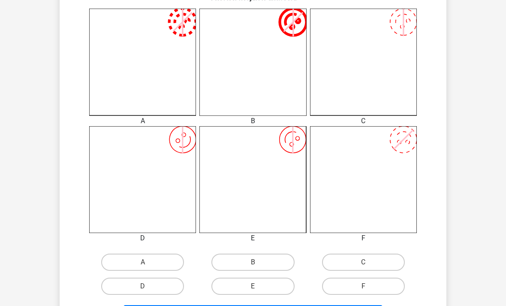
click at [283, 292] on label "E" at bounding box center [252, 285] width 83 height 17
click at [258, 291] on input "E" at bounding box center [256, 289] width 6 height 6
radio input "true"
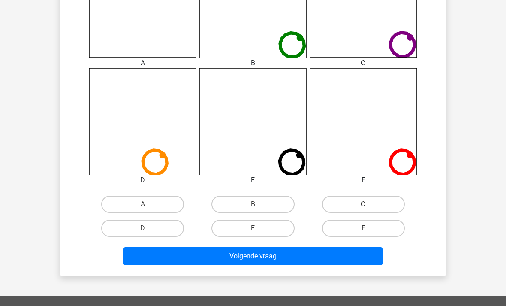
scroll to position [308, 0]
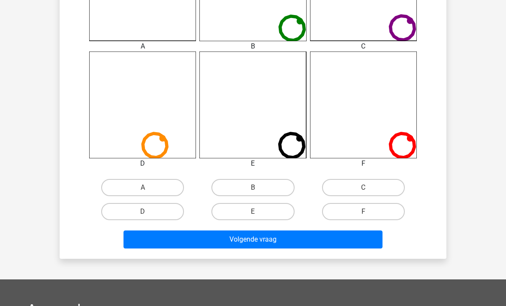
click at [281, 218] on label "E" at bounding box center [252, 211] width 83 height 17
click at [258, 217] on input "E" at bounding box center [256, 214] width 6 height 6
radio input "true"
click at [297, 247] on button "Volgende vraag" at bounding box center [252, 239] width 259 height 18
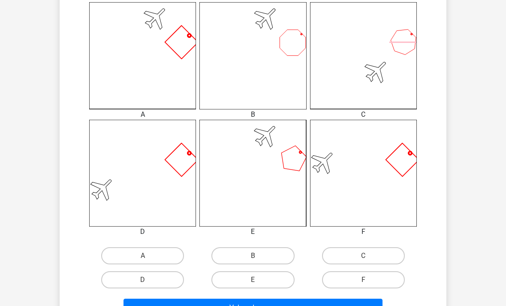
scroll to position [240, 0]
click at [121, 249] on label "A" at bounding box center [142, 254] width 83 height 17
click at [143, 255] on input "A" at bounding box center [146, 258] width 6 height 6
radio input "true"
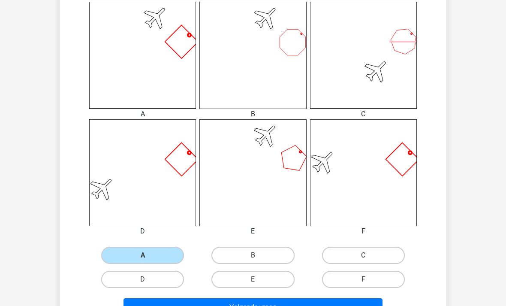
click at [134, 304] on button "Volgende vraag" at bounding box center [252, 307] width 259 height 18
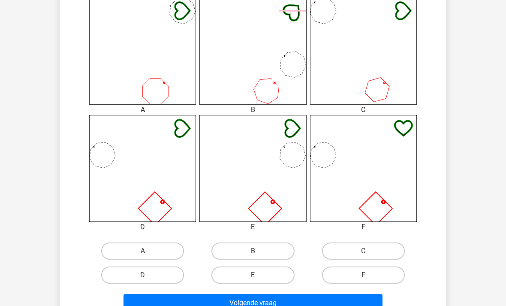
scroll to position [253, 0]
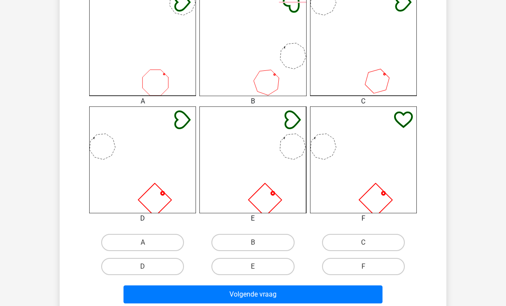
click at [111, 268] on label "D" at bounding box center [142, 266] width 83 height 17
click at [143, 268] on input "D" at bounding box center [146, 269] width 6 height 6
radio input "true"
click at [339, 289] on button "Volgende vraag" at bounding box center [252, 294] width 259 height 18
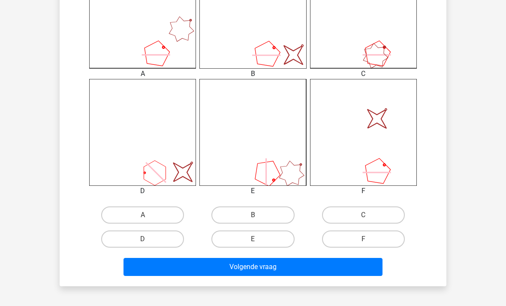
scroll to position [285, 0]
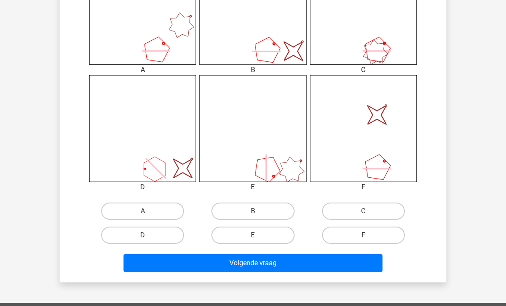
click at [231, 212] on label "B" at bounding box center [252, 210] width 83 height 17
click at [253, 212] on input "B" at bounding box center [256, 214] width 6 height 6
radio input "true"
click at [210, 265] on button "Volgende vraag" at bounding box center [252, 263] width 259 height 18
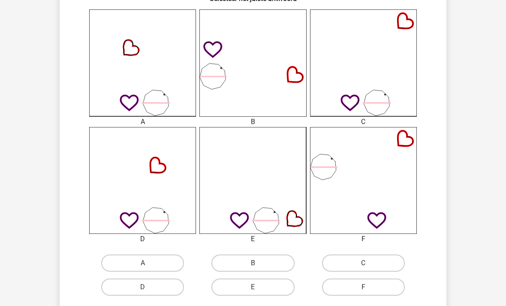
scroll to position [236, 0]
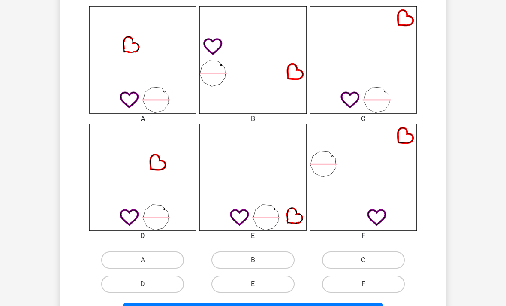
click at [373, 262] on label "C" at bounding box center [363, 259] width 83 height 17
click at [369, 262] on input "C" at bounding box center [366, 263] width 6 height 6
radio input "true"
click at [132, 305] on button "Volgende vraag" at bounding box center [252, 312] width 259 height 18
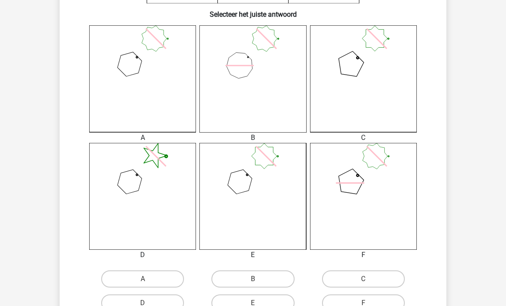
scroll to position [217, 0]
click at [116, 275] on label "A" at bounding box center [142, 278] width 83 height 17
click at [143, 279] on input "A" at bounding box center [146, 282] width 6 height 6
radio input "true"
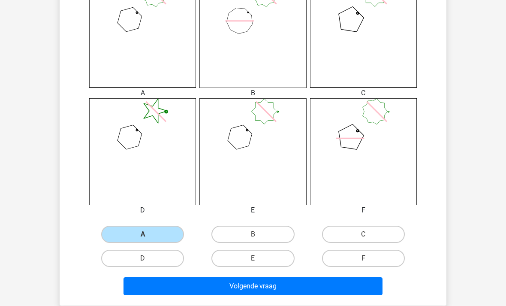
scroll to position [264, 0]
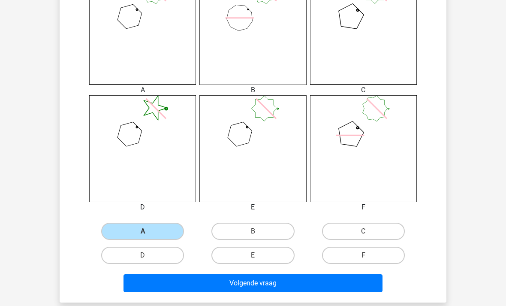
click at [143, 291] on button "Volgende vraag" at bounding box center [252, 283] width 259 height 18
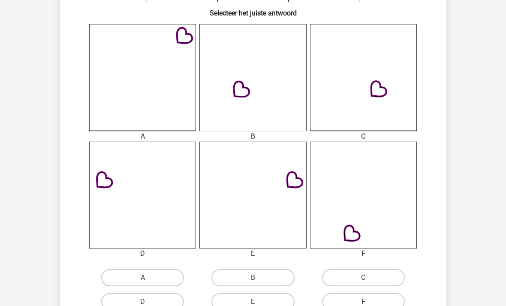
scroll to position [217, 0]
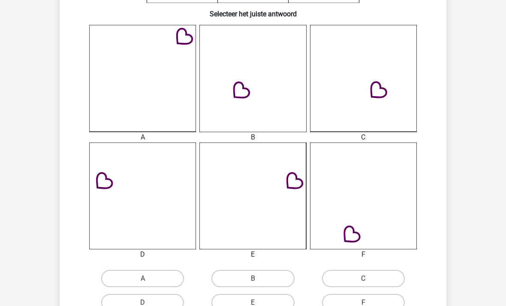
click at [230, 278] on label "B" at bounding box center [252, 278] width 83 height 17
click at [253, 278] on input "B" at bounding box center [256, 281] width 6 height 6
radio input "true"
click at [231, 303] on label "E" at bounding box center [252, 302] width 83 height 17
click at [253, 303] on input "E" at bounding box center [256, 305] width 6 height 6
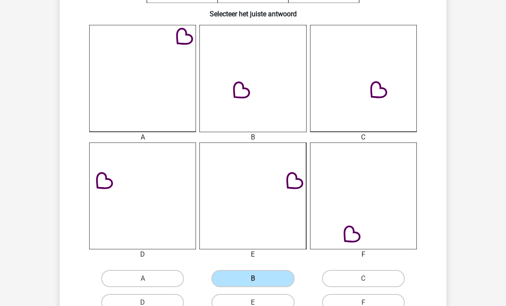
radio input "true"
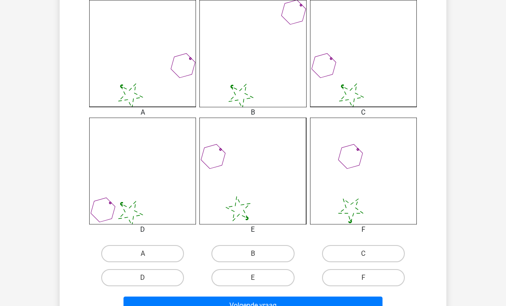
scroll to position [242, 0]
click at [216, 277] on label "E" at bounding box center [252, 277] width 83 height 17
click at [253, 277] on input "E" at bounding box center [256, 280] width 6 height 6
radio input "true"
click at [186, 305] on button "Volgende vraag" at bounding box center [252, 305] width 259 height 18
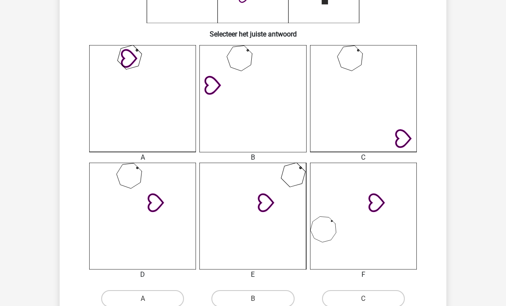
scroll to position [207, 0]
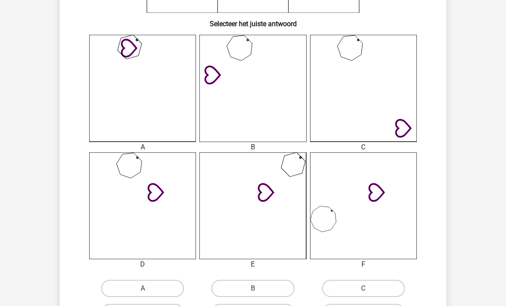
click at [111, 305] on label "D" at bounding box center [142, 312] width 83 height 17
radio input "true"
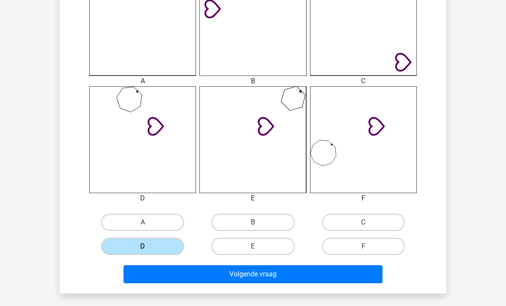
click at [136, 279] on button "Volgende vraag" at bounding box center [252, 274] width 259 height 18
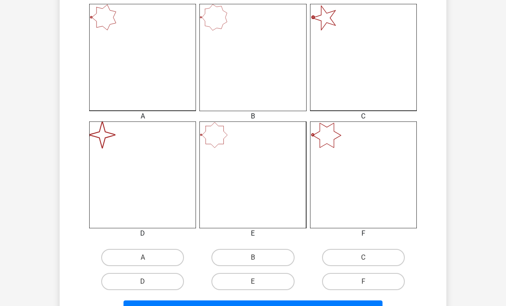
scroll to position [241, 0]
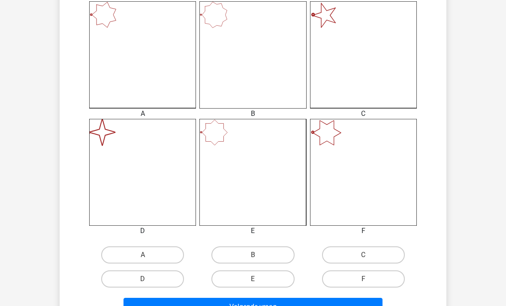
click at [121, 279] on label "D" at bounding box center [142, 278] width 83 height 17
click at [143, 279] on input "D" at bounding box center [146, 282] width 6 height 6
radio input "true"
click at [148, 305] on button "Volgende vraag" at bounding box center [252, 306] width 259 height 18
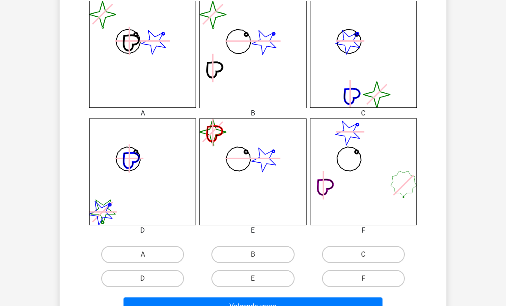
scroll to position [247, 0]
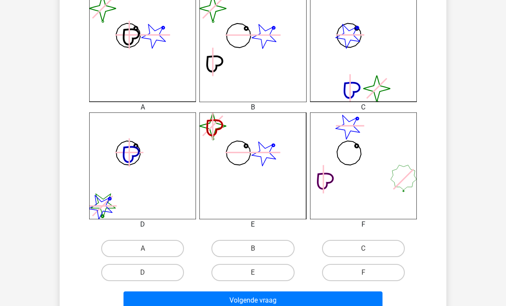
click at [118, 244] on label "A" at bounding box center [142, 248] width 83 height 17
click at [143, 248] on input "A" at bounding box center [146, 251] width 6 height 6
radio input "true"
click at [141, 304] on button "Volgende vraag" at bounding box center [252, 300] width 259 height 18
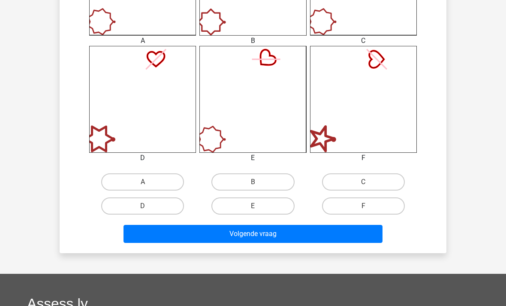
scroll to position [322, 0]
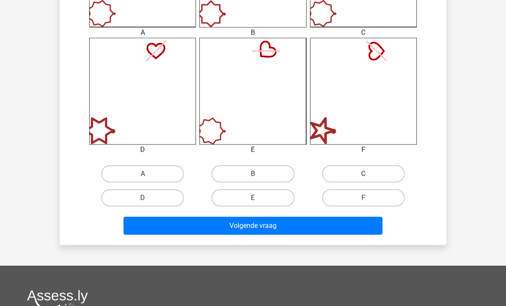
click at [231, 201] on label "E" at bounding box center [252, 197] width 83 height 17
click at [253, 201] on input "E" at bounding box center [256, 201] width 6 height 6
radio input "true"
click at [200, 228] on button "Volgende vraag" at bounding box center [252, 225] width 259 height 18
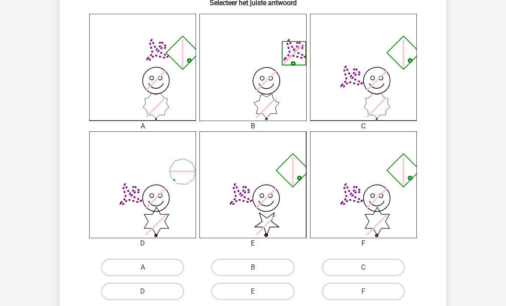
scroll to position [261, 0]
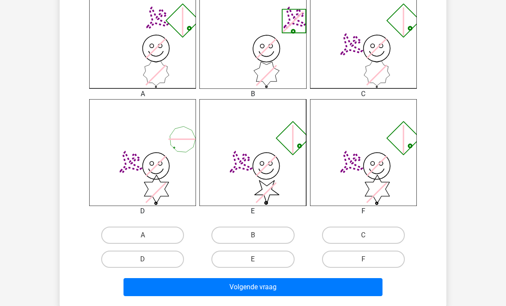
click at [347, 232] on label "C" at bounding box center [363, 234] width 83 height 17
click at [363, 235] on input "C" at bounding box center [366, 238] width 6 height 6
radio input "true"
click at [241, 291] on button "Volgende vraag" at bounding box center [252, 287] width 259 height 18
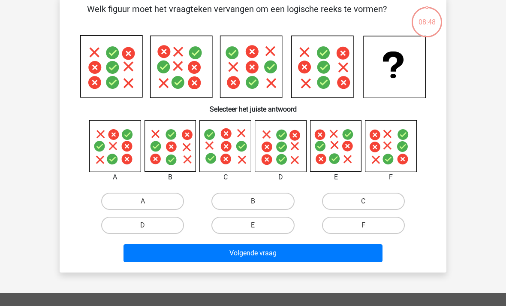
scroll to position [39, 0]
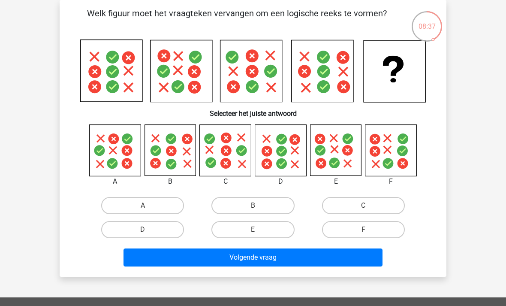
click at [230, 224] on label "E" at bounding box center [252, 229] width 83 height 17
click at [253, 229] on input "E" at bounding box center [256, 232] width 6 height 6
radio input "true"
click at [169, 260] on button "Volgende vraag" at bounding box center [252, 257] width 259 height 18
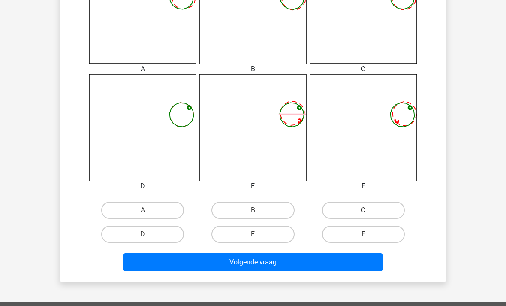
scroll to position [284, 0]
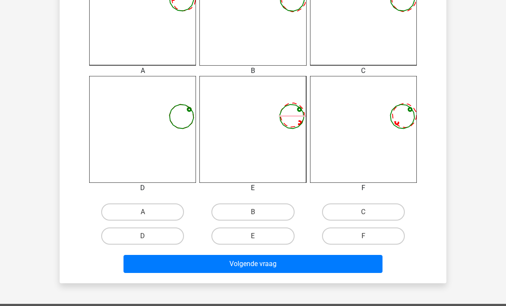
click at [119, 213] on label "A" at bounding box center [142, 211] width 83 height 17
click at [143, 213] on input "A" at bounding box center [146, 215] width 6 height 6
radio input "true"
click at [149, 266] on button "Volgende vraag" at bounding box center [252, 264] width 259 height 18
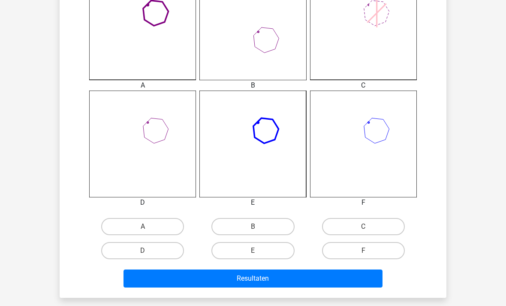
scroll to position [267, 0]
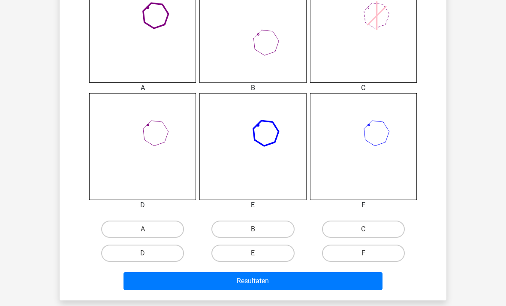
click at [124, 252] on label "D" at bounding box center [142, 252] width 83 height 17
click at [143, 253] on input "D" at bounding box center [146, 256] width 6 height 6
radio input "true"
click at [141, 279] on button "Resultaten" at bounding box center [252, 281] width 259 height 18
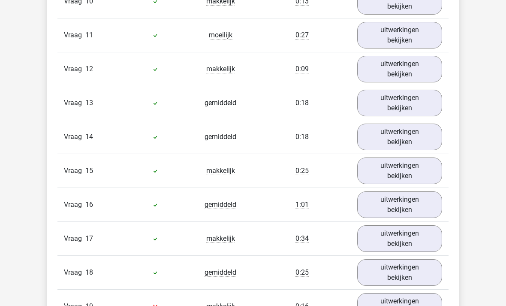
scroll to position [903, 0]
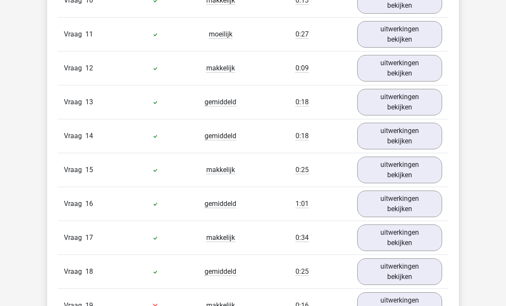
click at [426, 44] on link "uitwerkingen bekijken" at bounding box center [399, 34] width 85 height 27
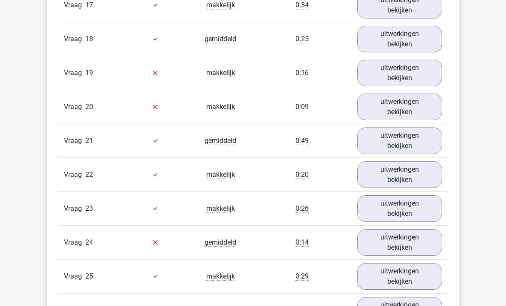
scroll to position [1754, 0]
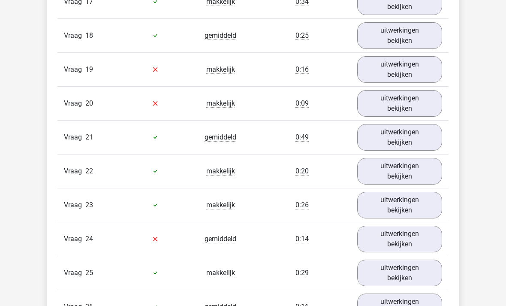
click at [412, 69] on link "uitwerkingen bekijken" at bounding box center [399, 69] width 85 height 27
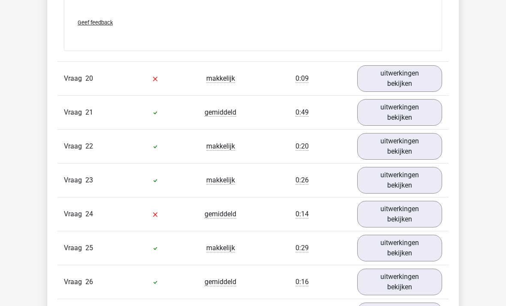
scroll to position [2345, 0]
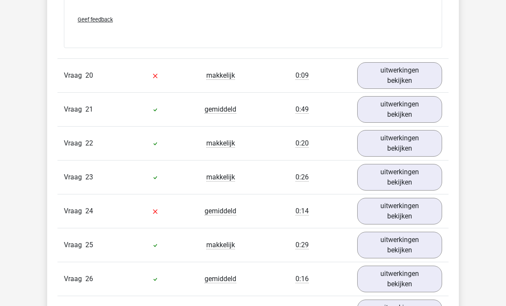
click at [433, 65] on link "uitwerkingen bekijken" at bounding box center [399, 75] width 85 height 27
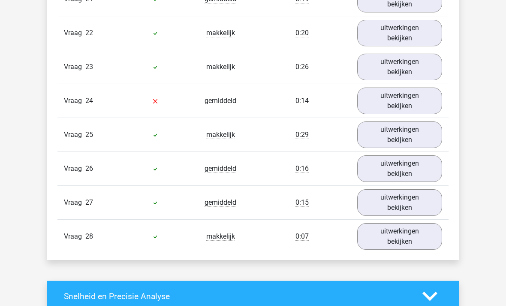
click at [413, 97] on link "uitwerkingen bekijken" at bounding box center [399, 100] width 85 height 27
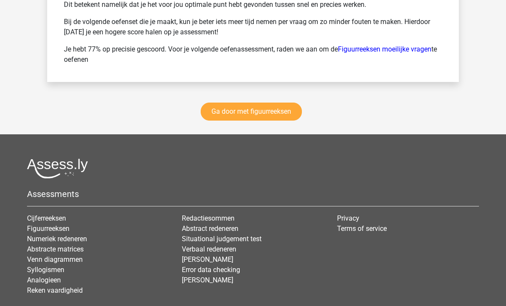
scroll to position [4373, 0]
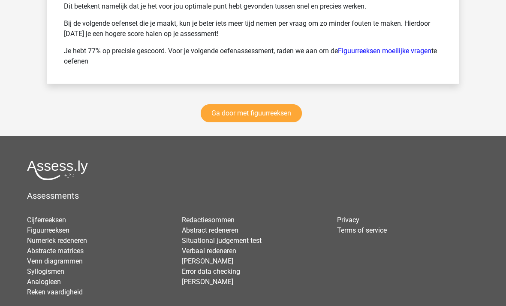
click at [291, 112] on link "Ga door met figuurreeksen" at bounding box center [251, 113] width 101 height 18
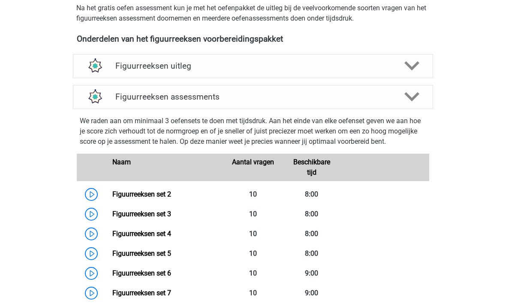
scroll to position [291, 0]
